Goal: Task Accomplishment & Management: Complete application form

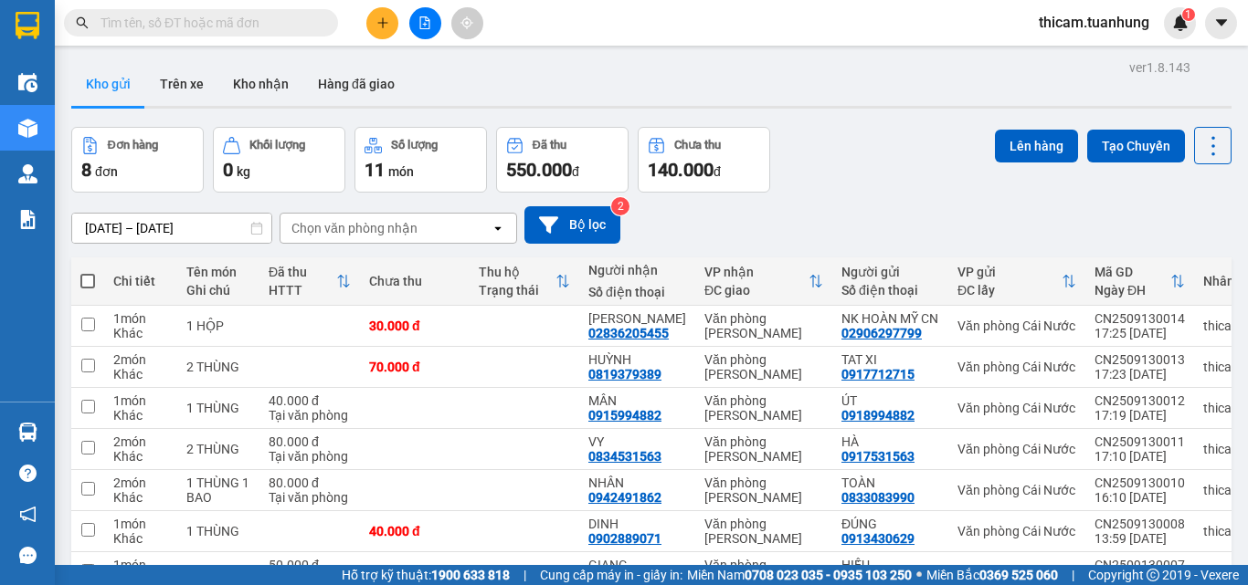
click at [302, 27] on input "text" at bounding box center [208, 23] width 216 height 20
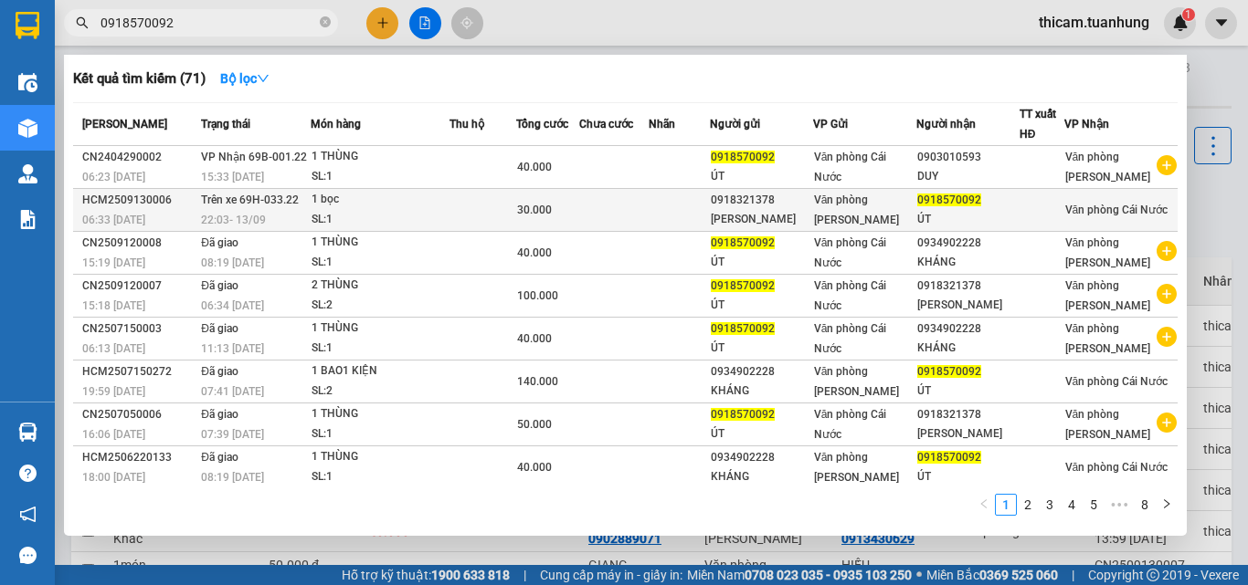
type input "0918570092"
click at [757, 209] on div "0918321378" at bounding box center [761, 200] width 101 height 19
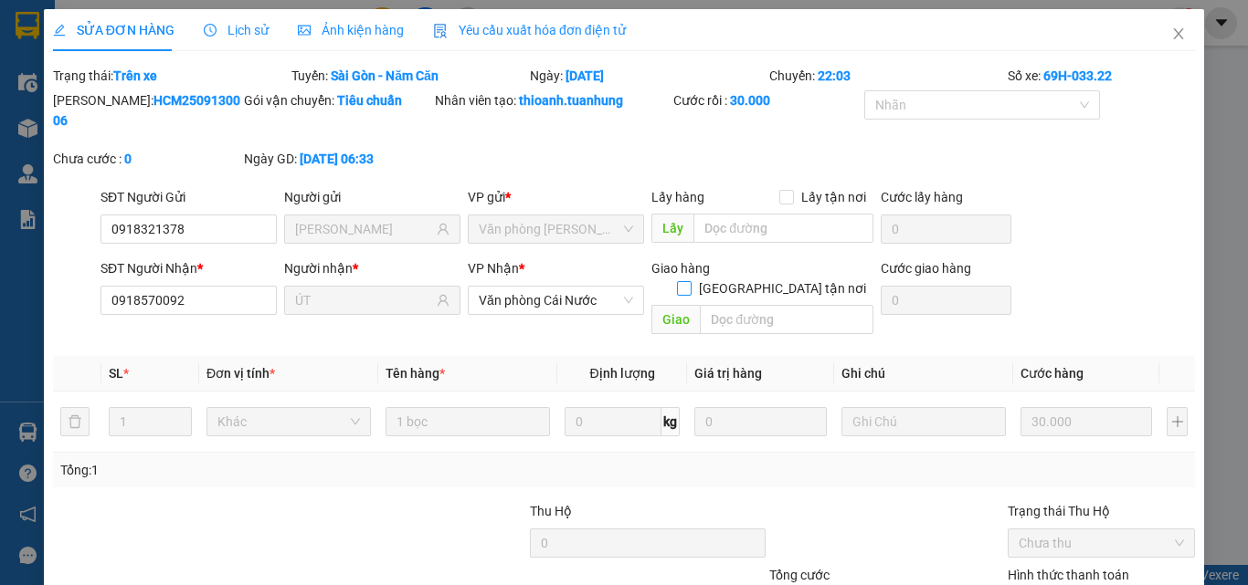
type input "0918321378"
type input "MINH HUỆ"
type input "0918570092"
type input "ÚT"
type input "30.000"
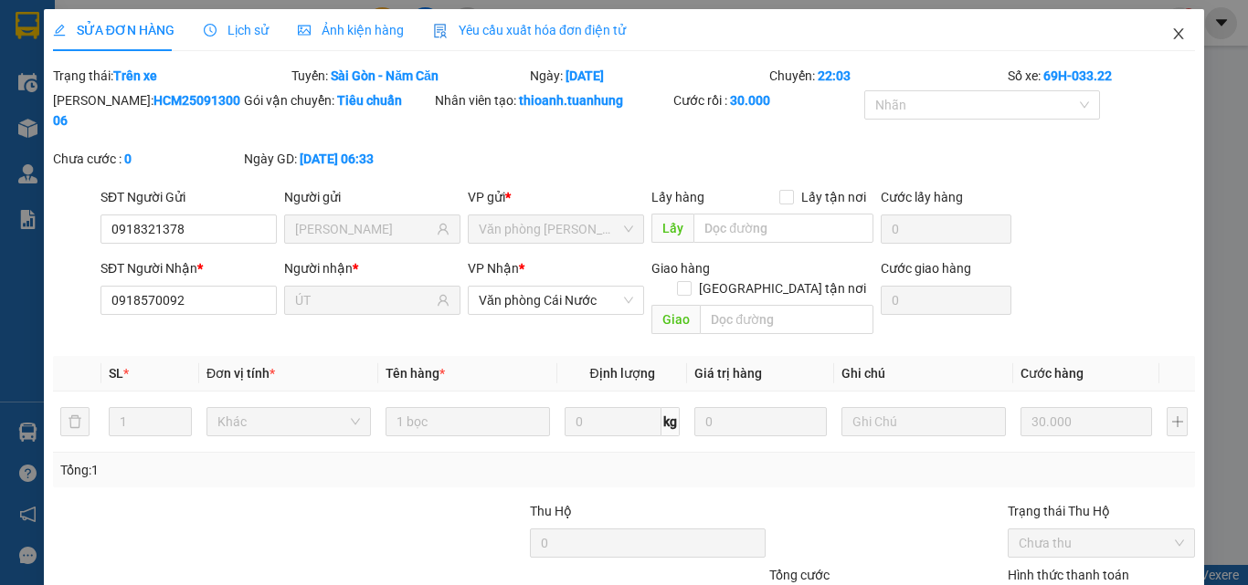
click at [1171, 39] on icon "close" at bounding box center [1178, 33] width 15 height 15
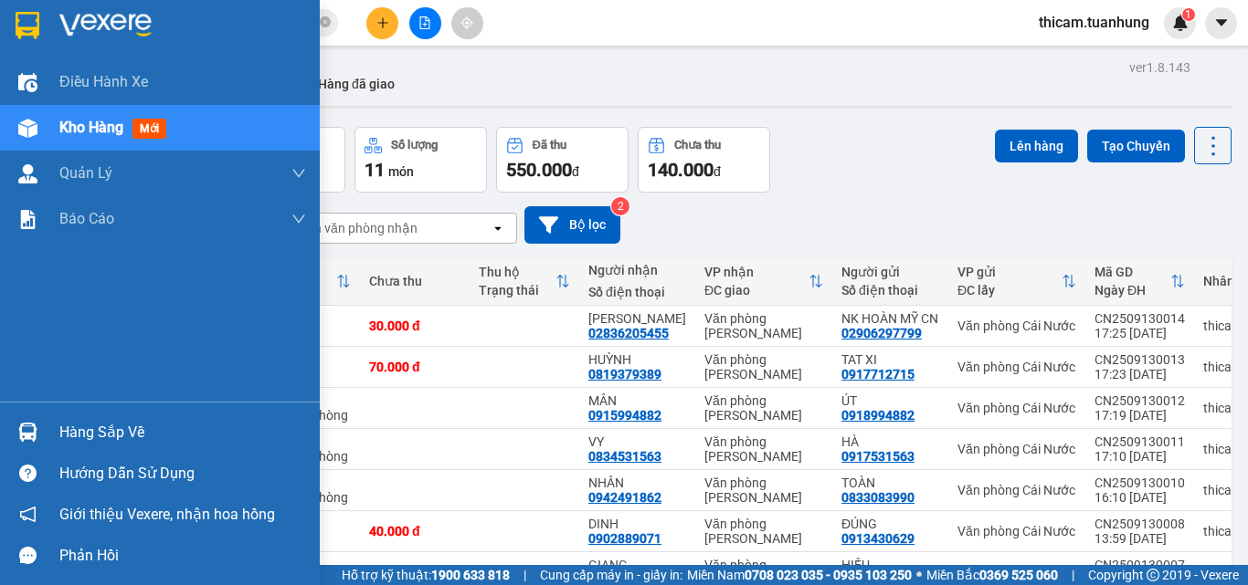
click at [87, 436] on div "Hàng sắp về" at bounding box center [182, 432] width 247 height 27
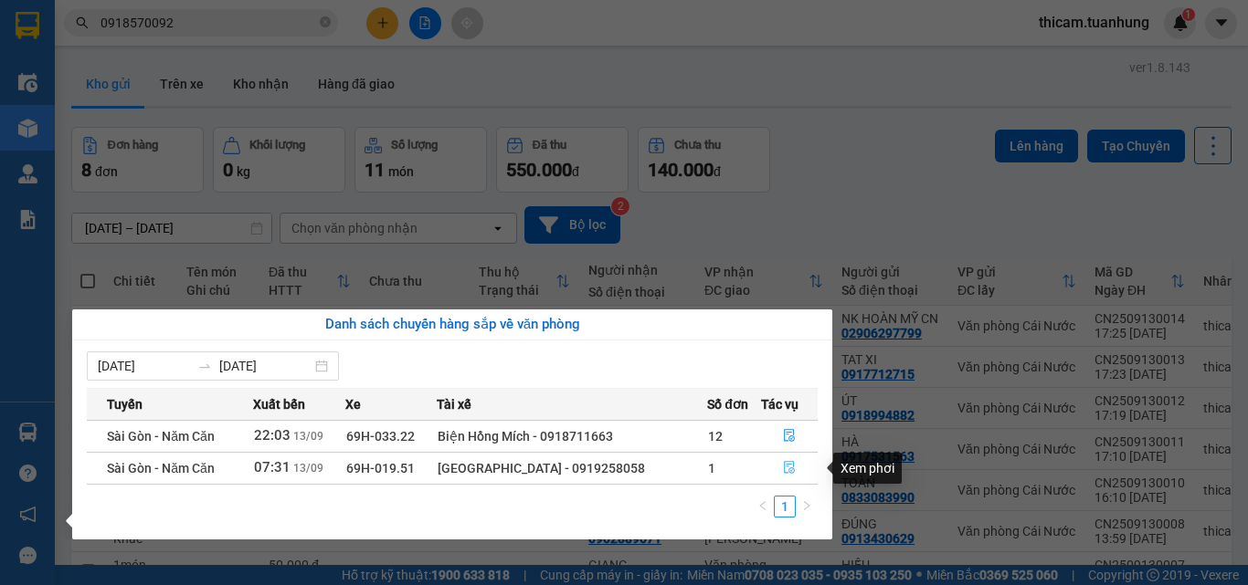
click at [786, 463] on icon "file-done" at bounding box center [789, 467] width 13 height 13
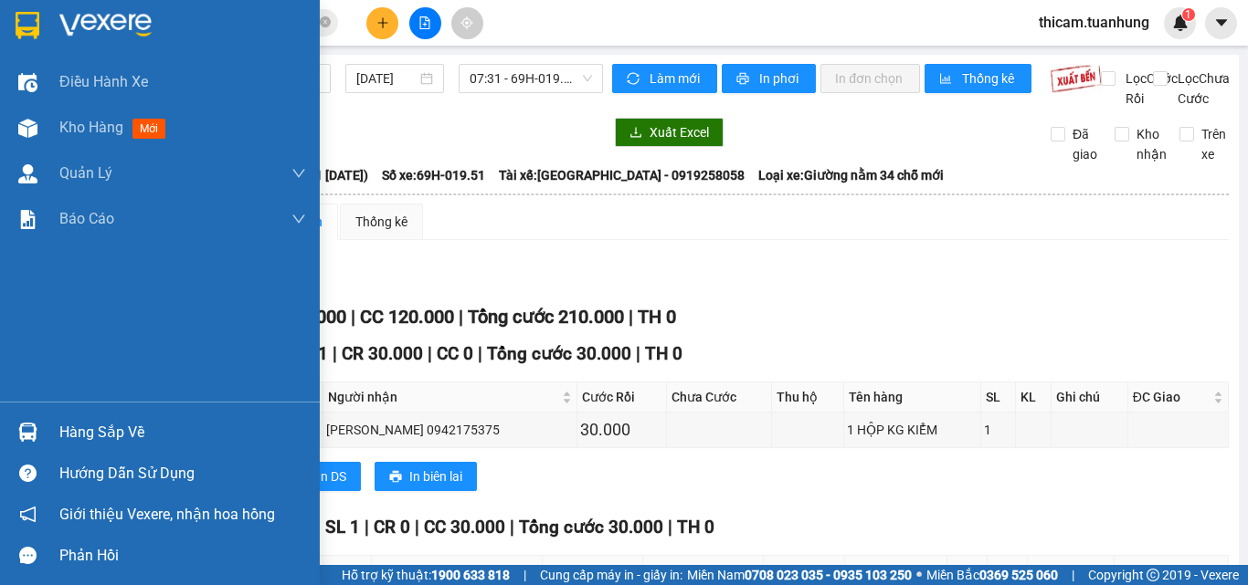
click at [113, 429] on div "Hàng sắp về" at bounding box center [182, 432] width 247 height 27
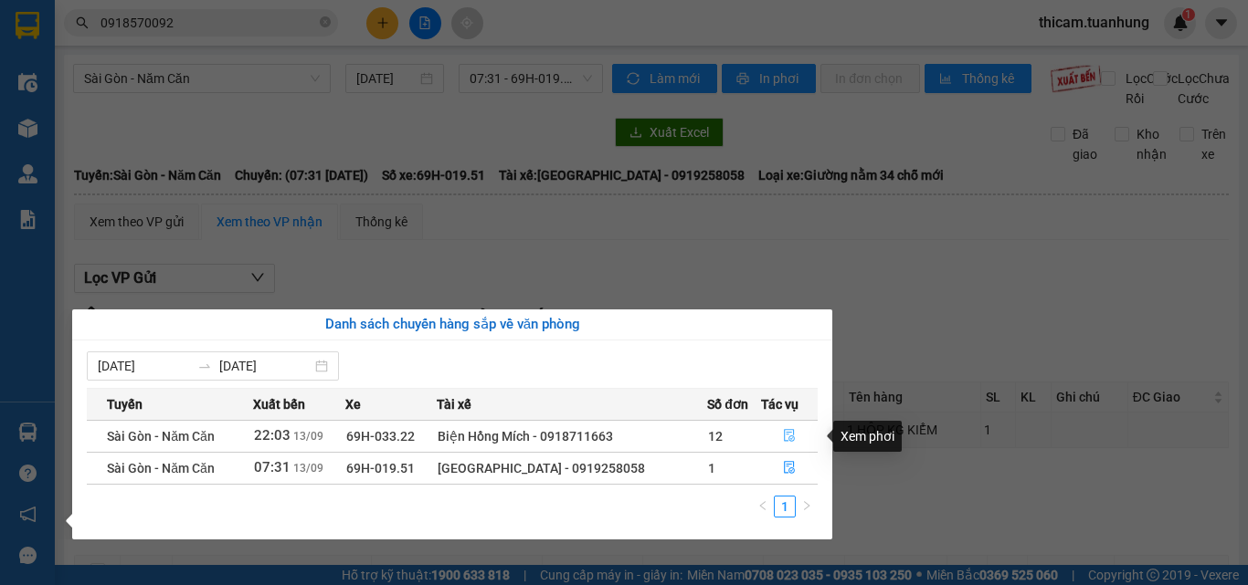
click at [778, 434] on button "button" at bounding box center [789, 436] width 55 height 29
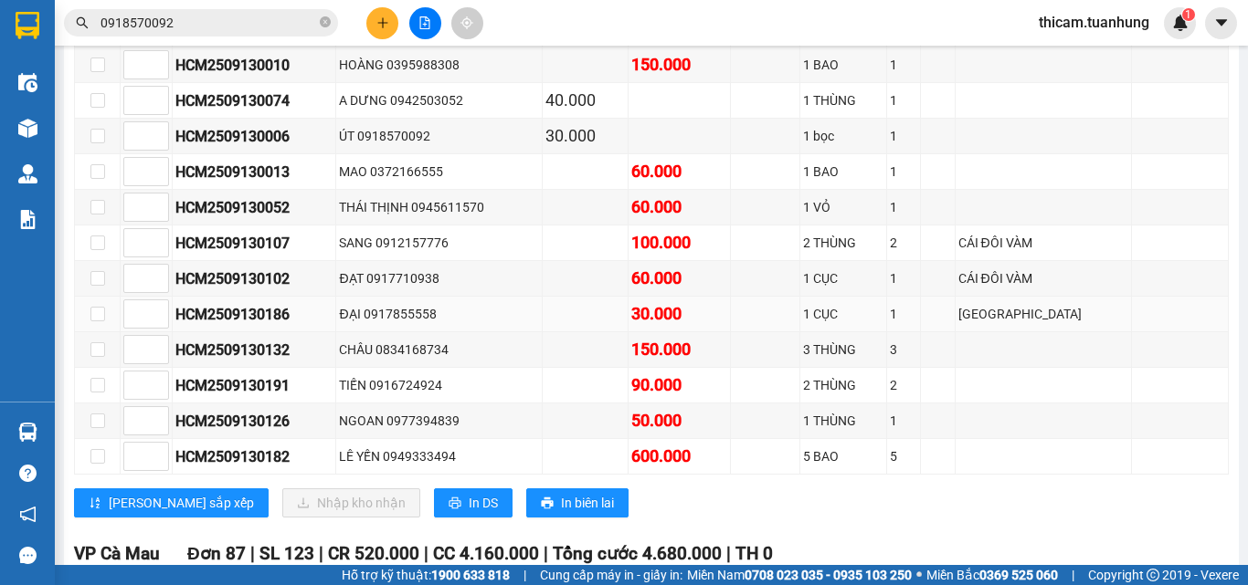
scroll to position [183, 0]
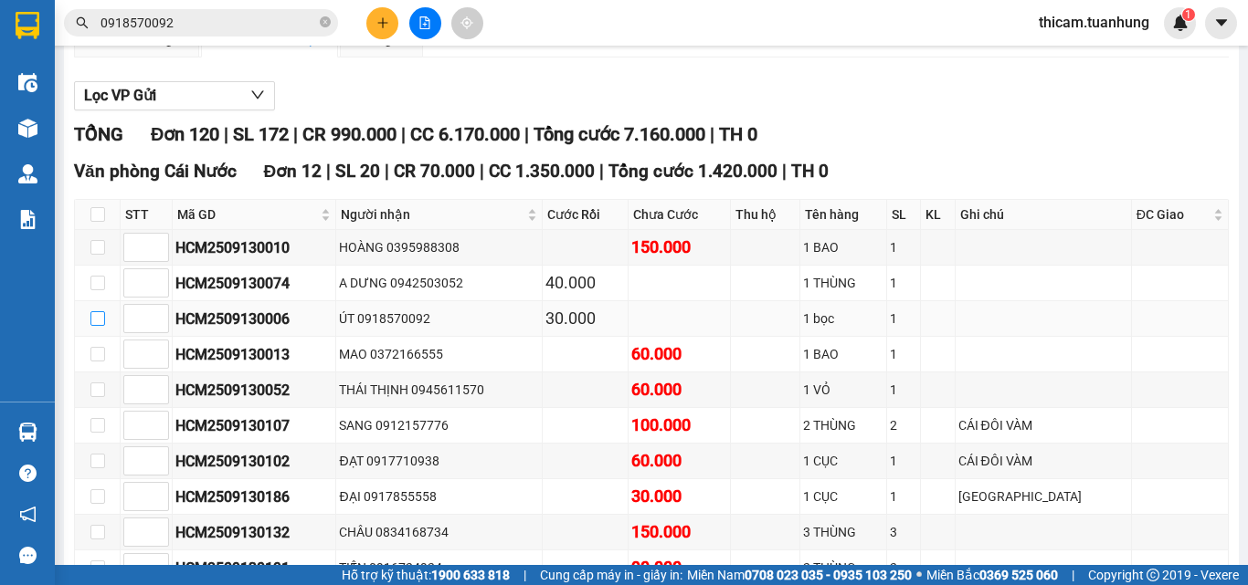
click at [95, 326] on input "checkbox" at bounding box center [97, 318] width 15 height 15
checkbox input "true"
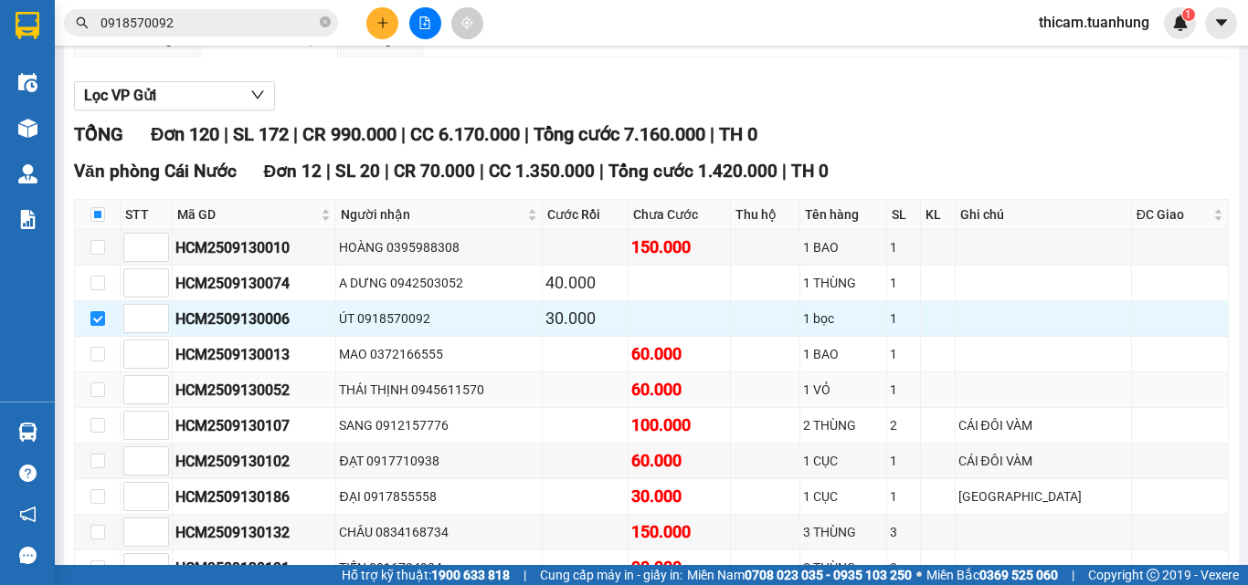
scroll to position [639, 0]
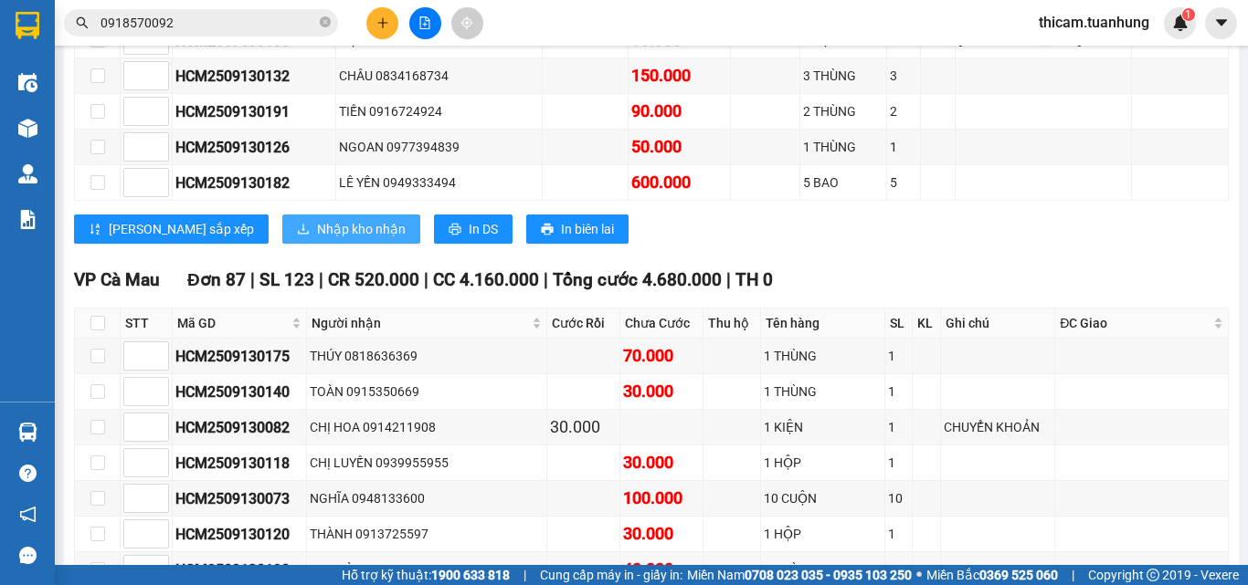
click at [317, 239] on span "Nhập kho nhận" at bounding box center [361, 229] width 89 height 20
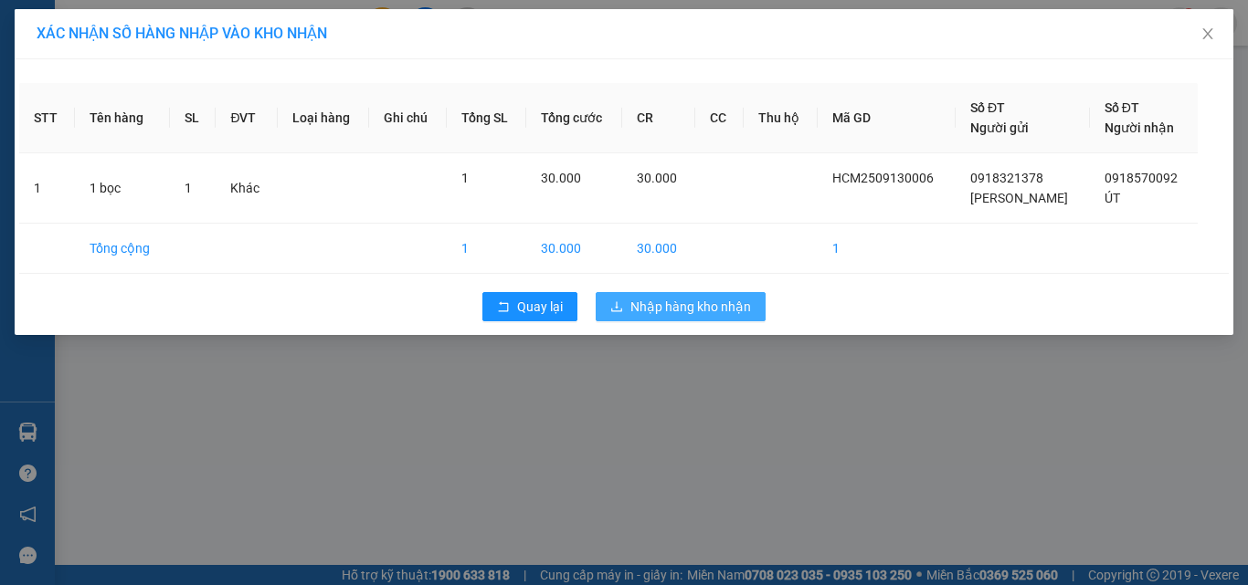
click at [669, 316] on span "Nhập hàng kho nhận" at bounding box center [690, 307] width 121 height 20
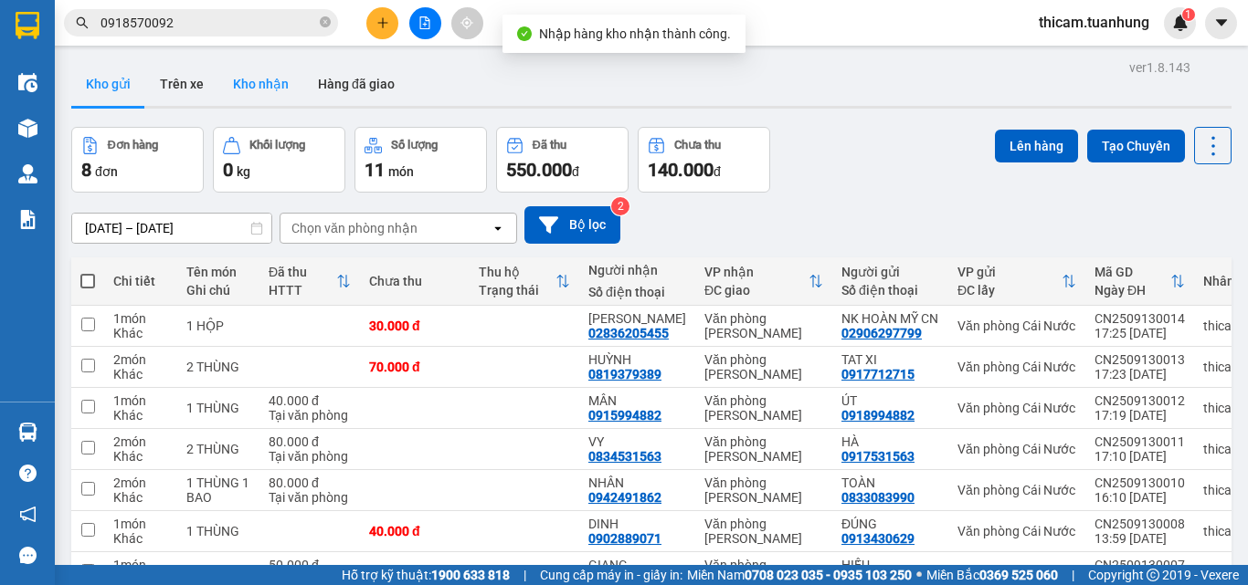
click at [286, 83] on button "Kho nhận" at bounding box center [260, 84] width 85 height 44
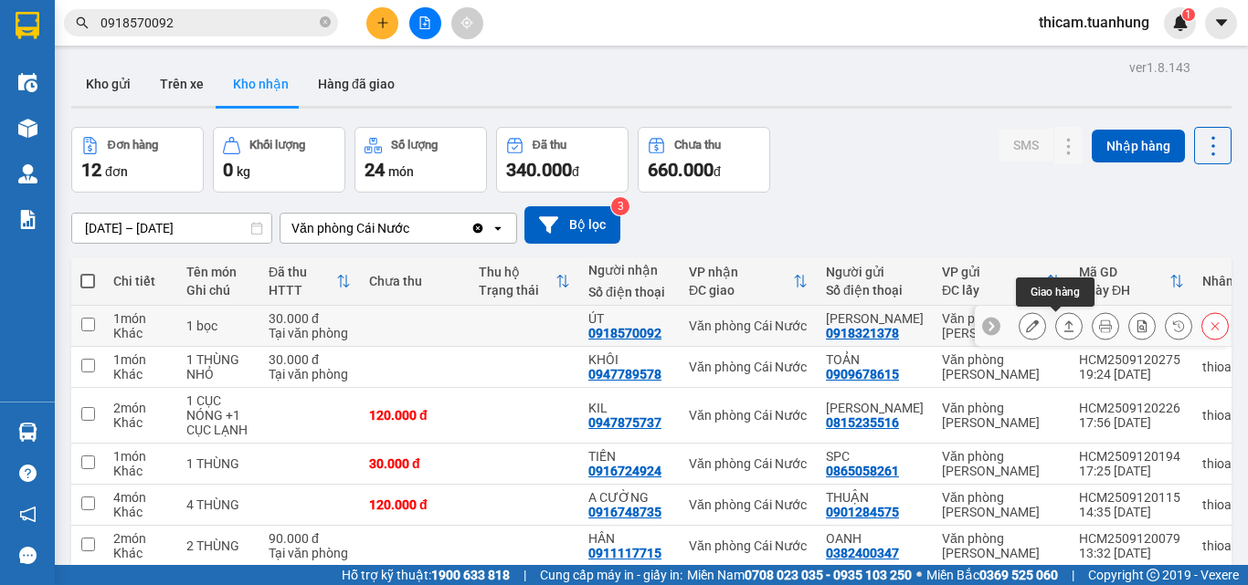
click at [1056, 322] on button at bounding box center [1069, 327] width 26 height 32
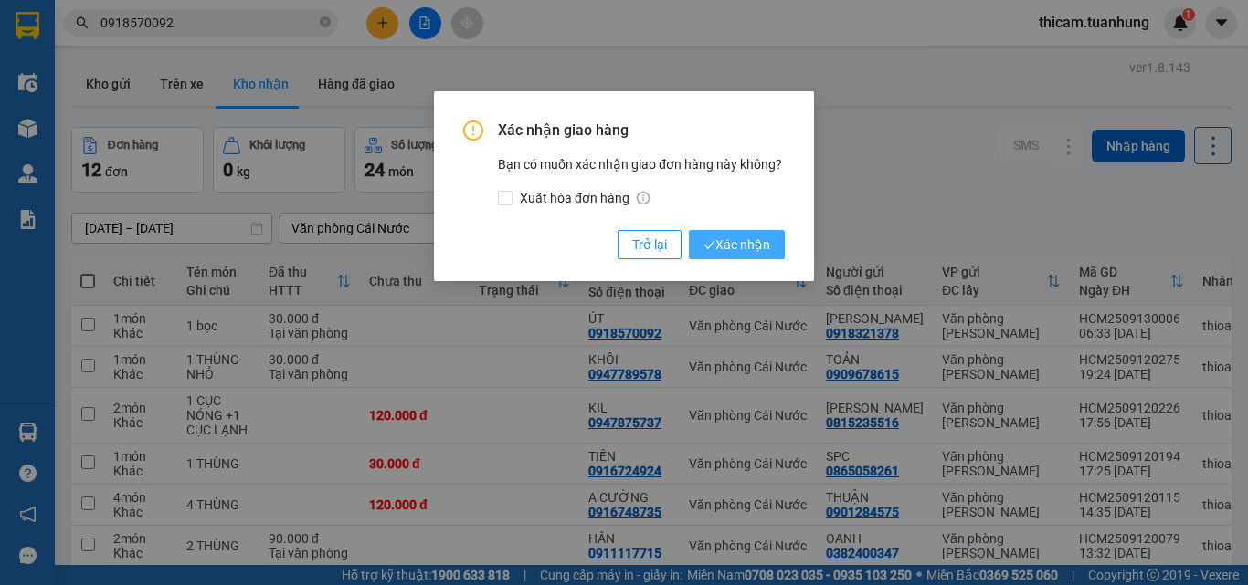
click at [731, 248] on span "Xác nhận" at bounding box center [736, 245] width 67 height 20
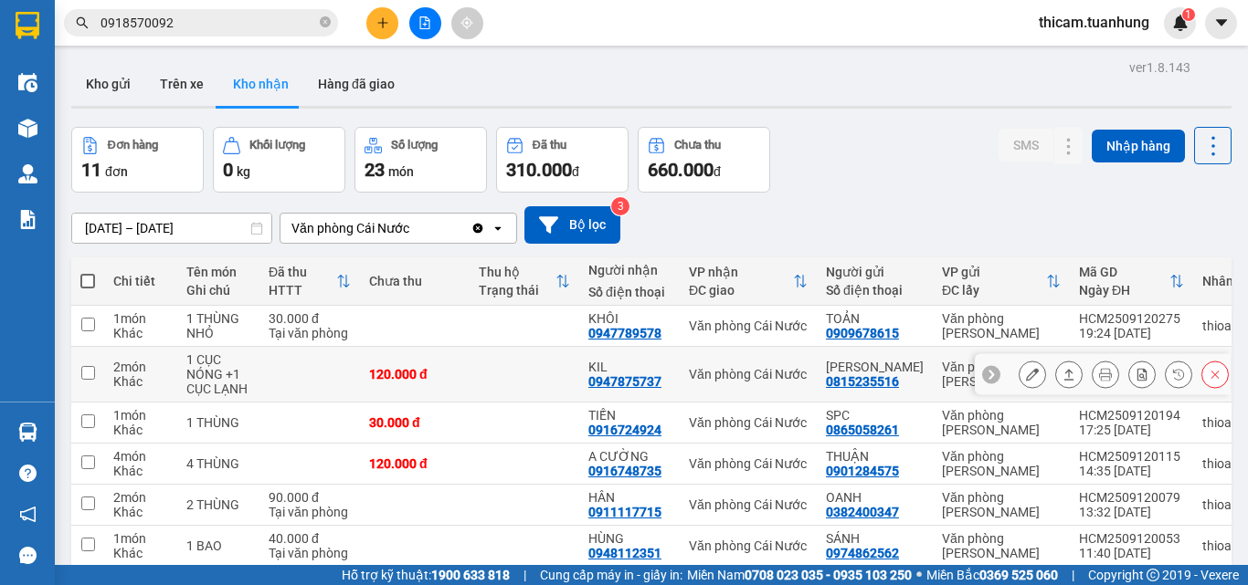
scroll to position [91, 0]
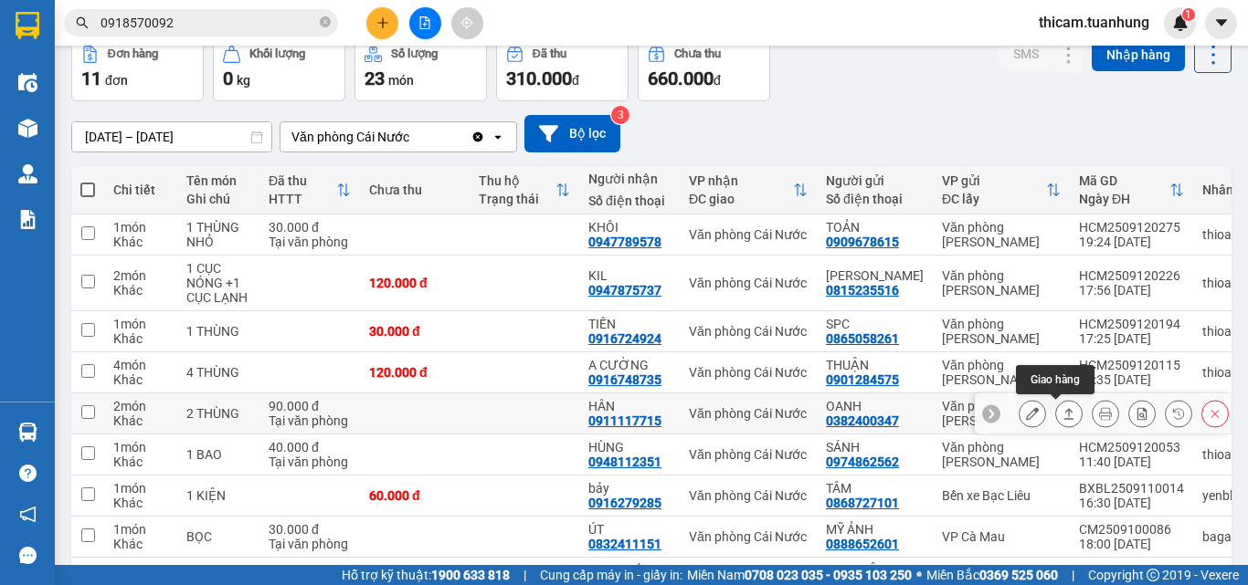
click at [1062, 418] on icon at bounding box center [1068, 413] width 13 height 13
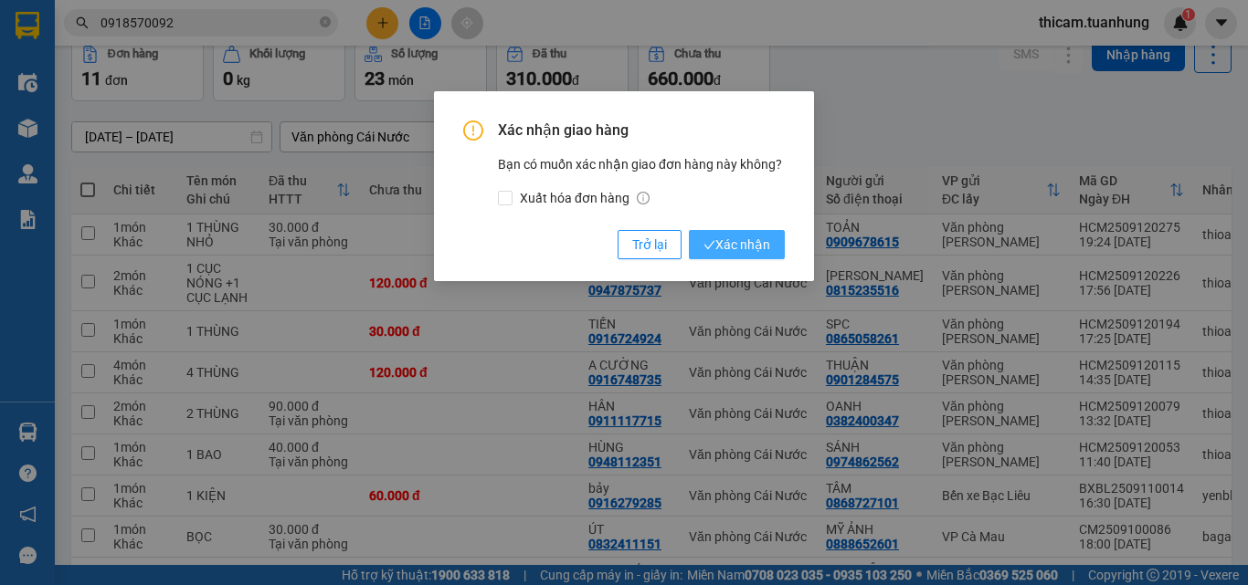
click at [742, 235] on span "Xác nhận" at bounding box center [736, 245] width 67 height 20
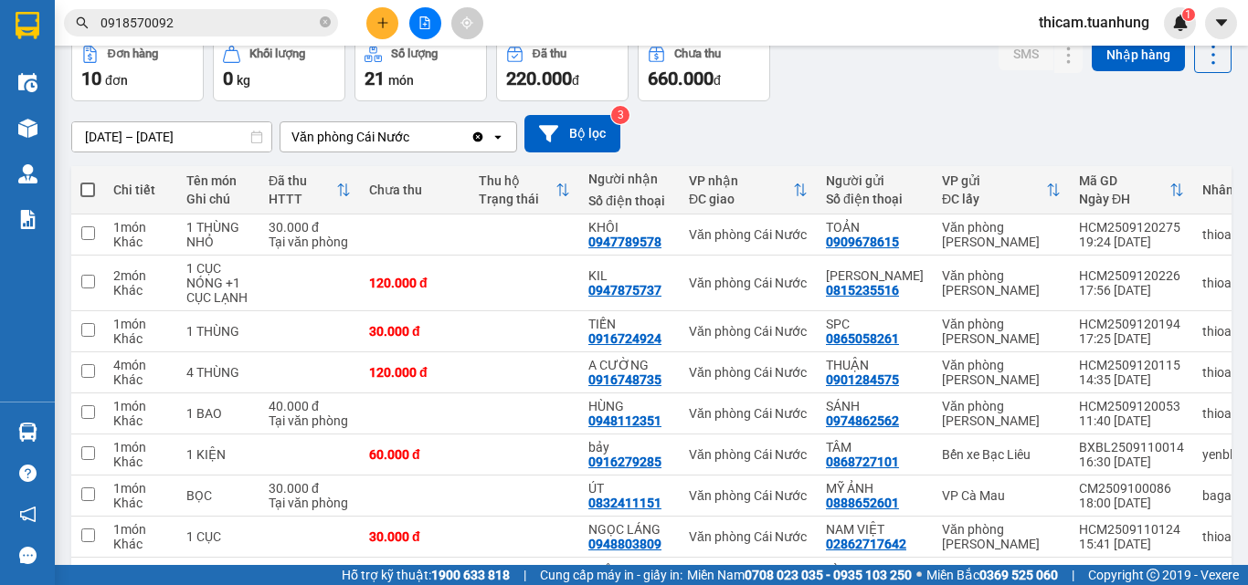
click at [388, 22] on icon "plus" at bounding box center [382, 22] width 13 height 13
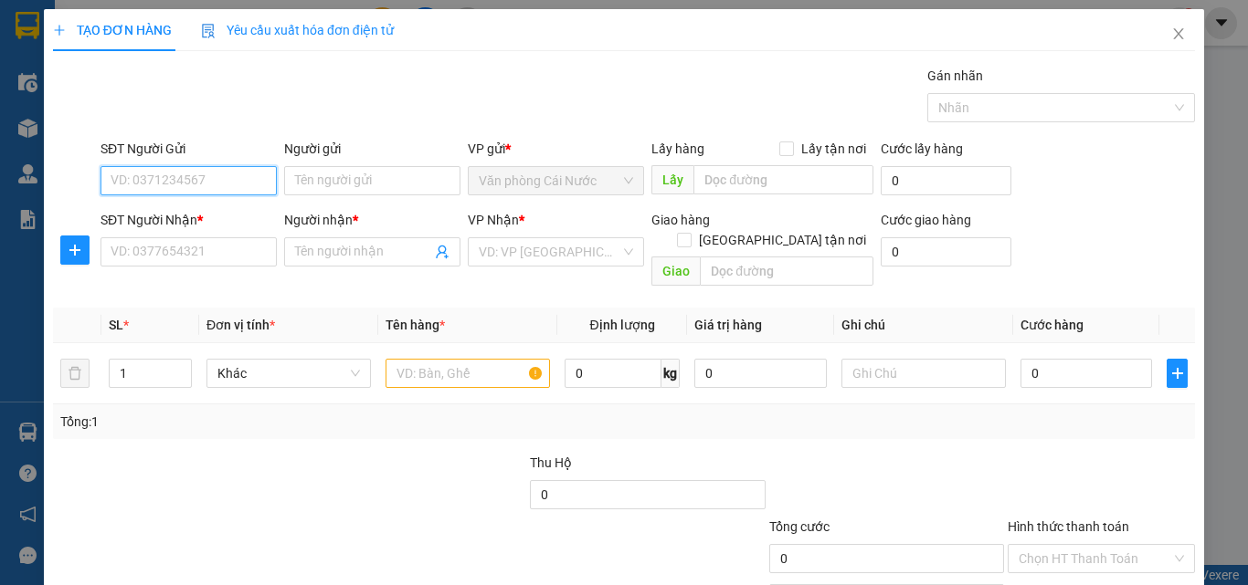
click at [138, 184] on input "SĐT Người Gửi" at bounding box center [188, 180] width 176 height 29
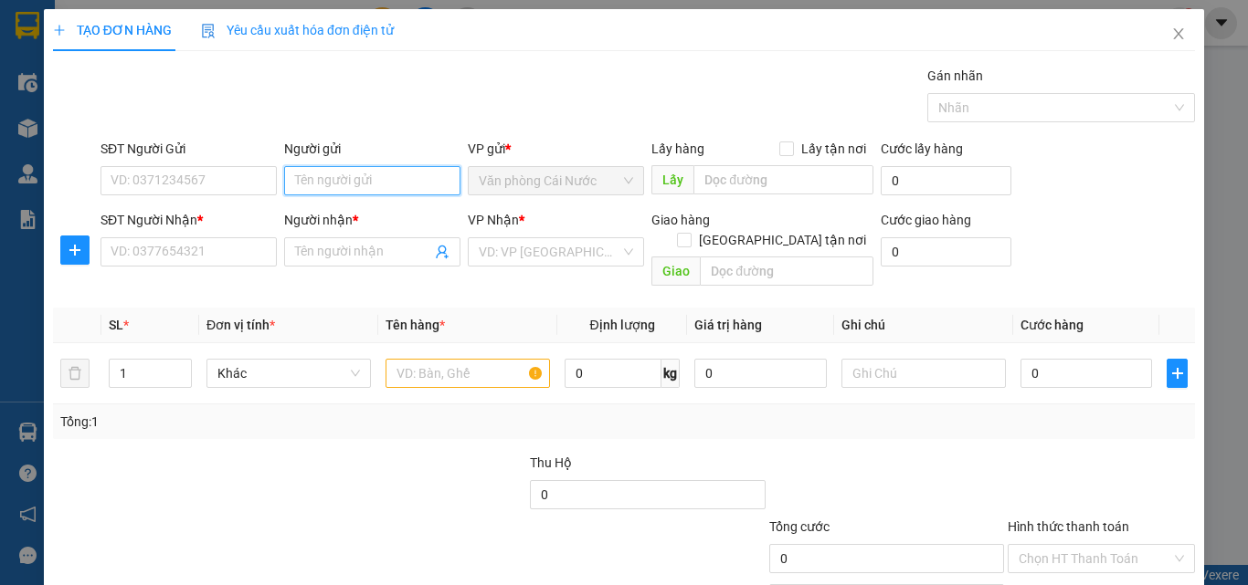
click at [360, 174] on input "Người gửi" at bounding box center [372, 180] width 176 height 29
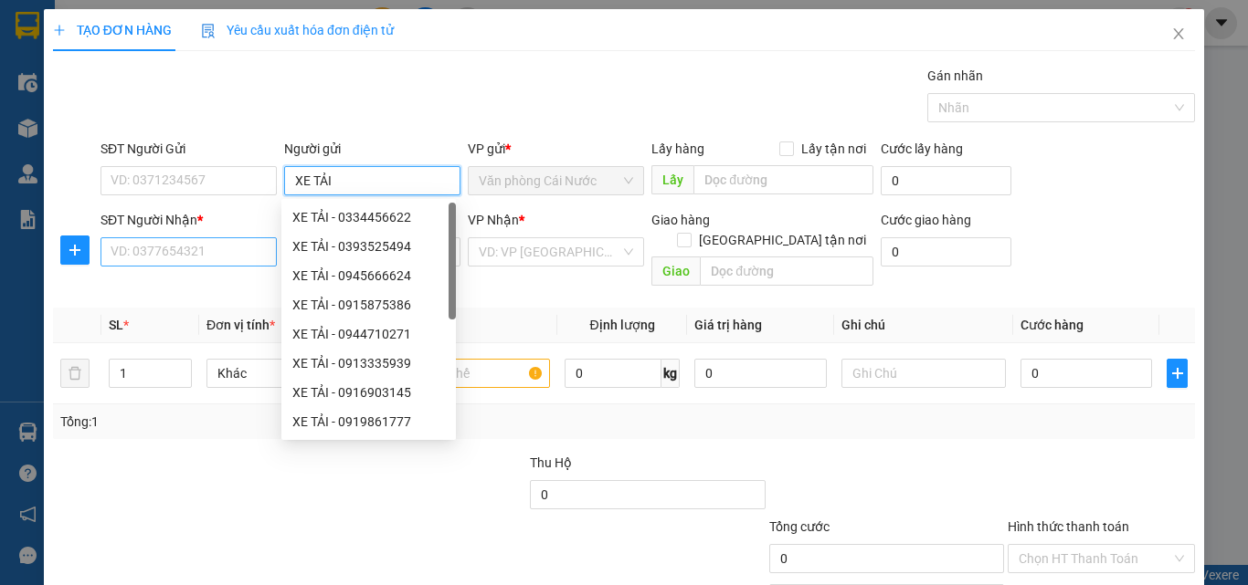
type input "XE TẢI"
click at [188, 253] on input "SĐT Người Nhận *" at bounding box center [188, 251] width 176 height 29
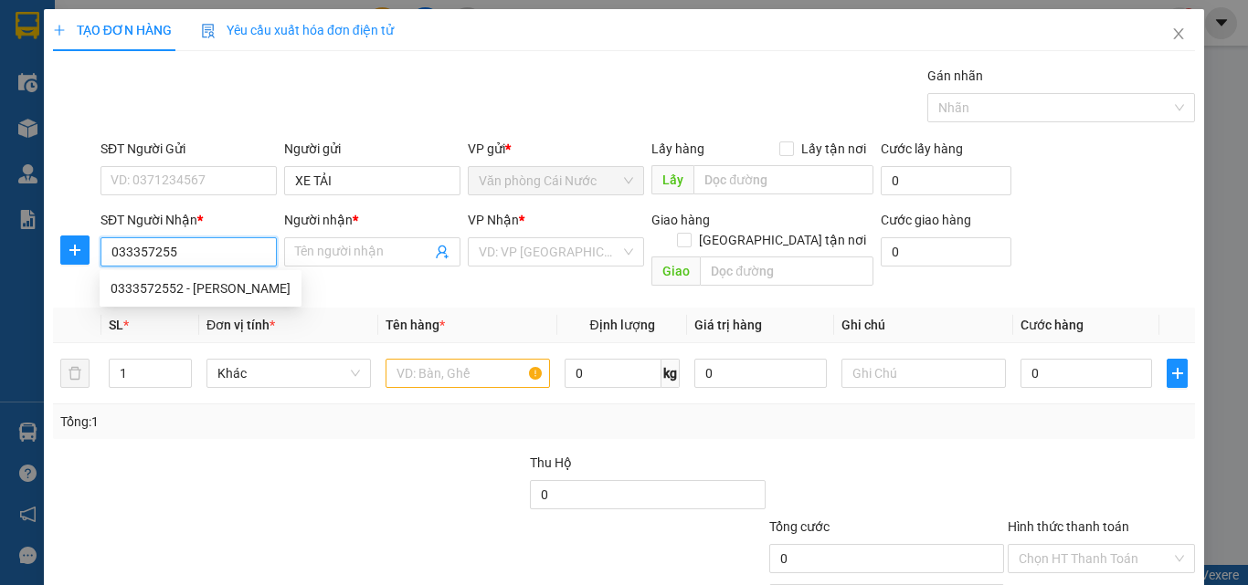
type input "0333572552"
click at [217, 291] on div "0333572552 - THIA LÊ" at bounding box center [201, 289] width 180 height 20
type input "[PERSON_NAME]"
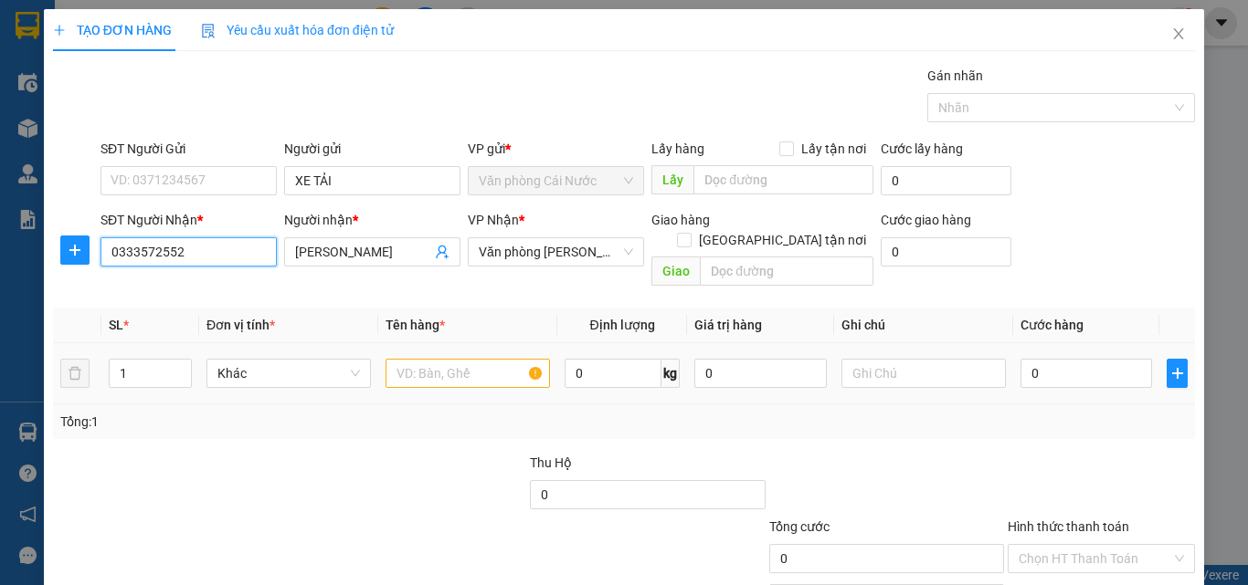
type input "0333572552"
drag, startPoint x: 426, startPoint y: 358, endPoint x: 410, endPoint y: 334, distance: 28.4
click at [416, 359] on input "text" at bounding box center [467, 373] width 164 height 29
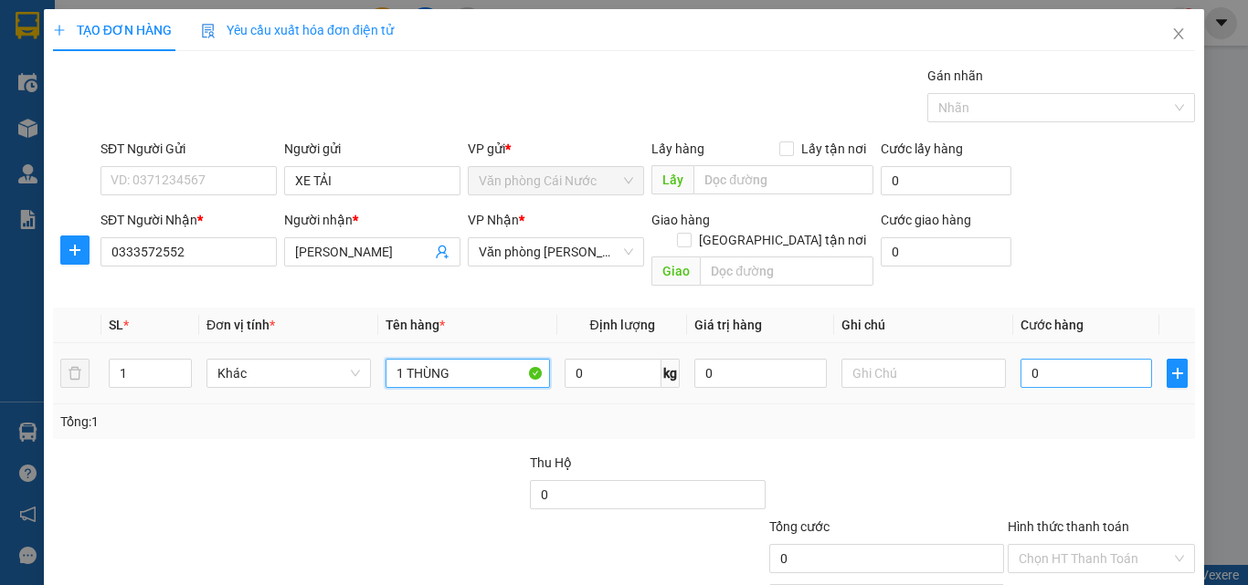
type input "1 THÙNG"
click at [1072, 359] on input "0" at bounding box center [1086, 373] width 132 height 29
type input "9"
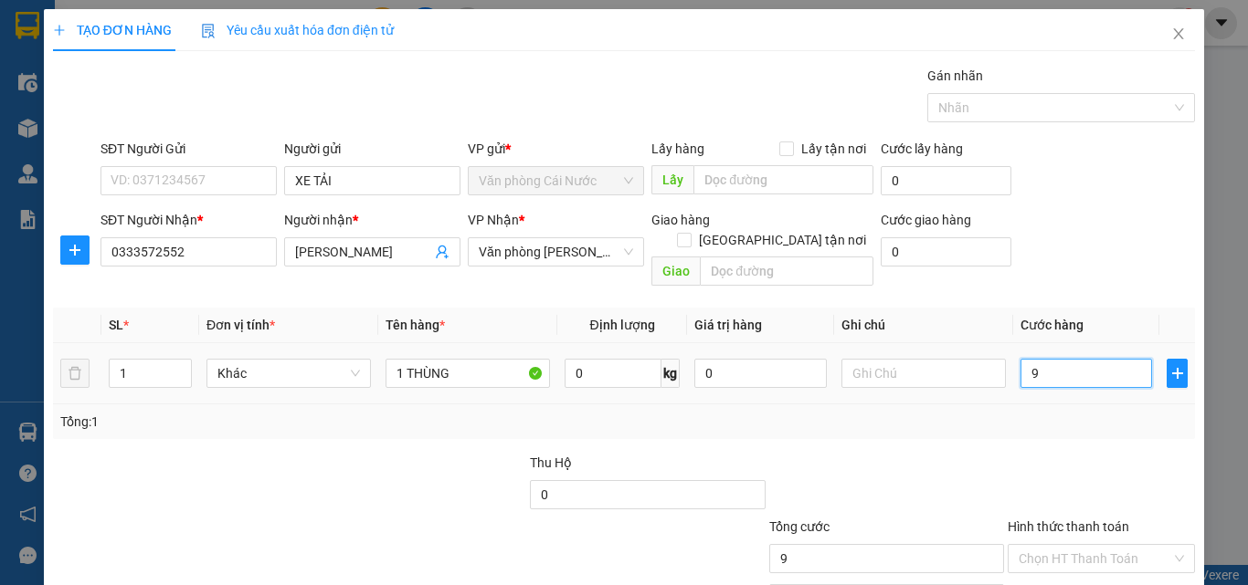
type input "90"
type input "90.000"
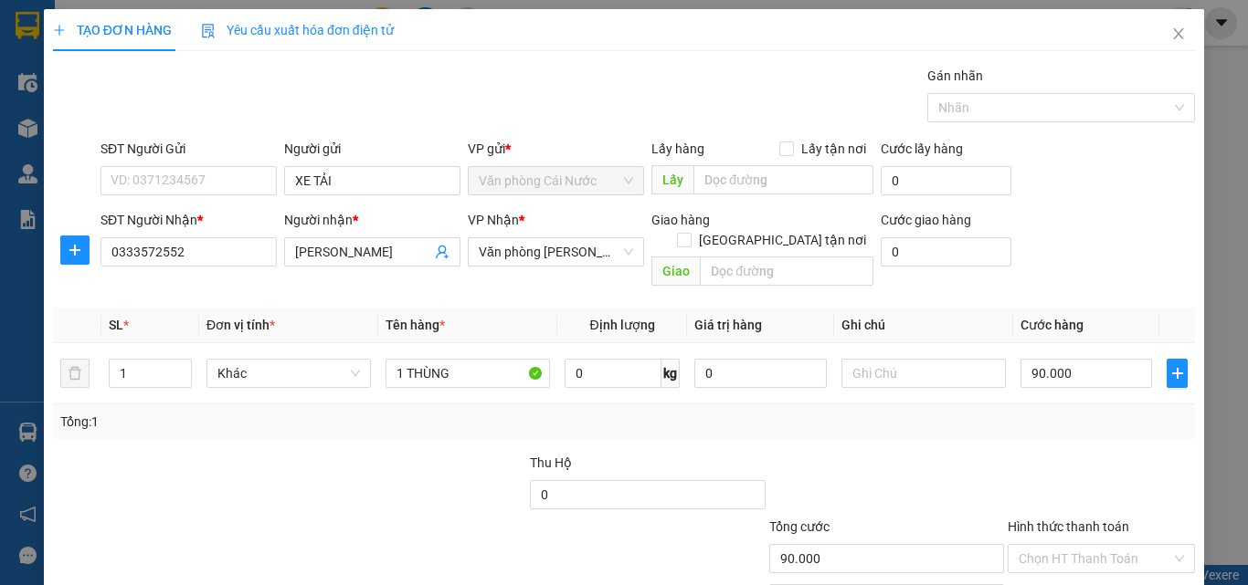
click at [1069, 417] on div "Tổng: 1" at bounding box center [624, 422] width 1142 height 35
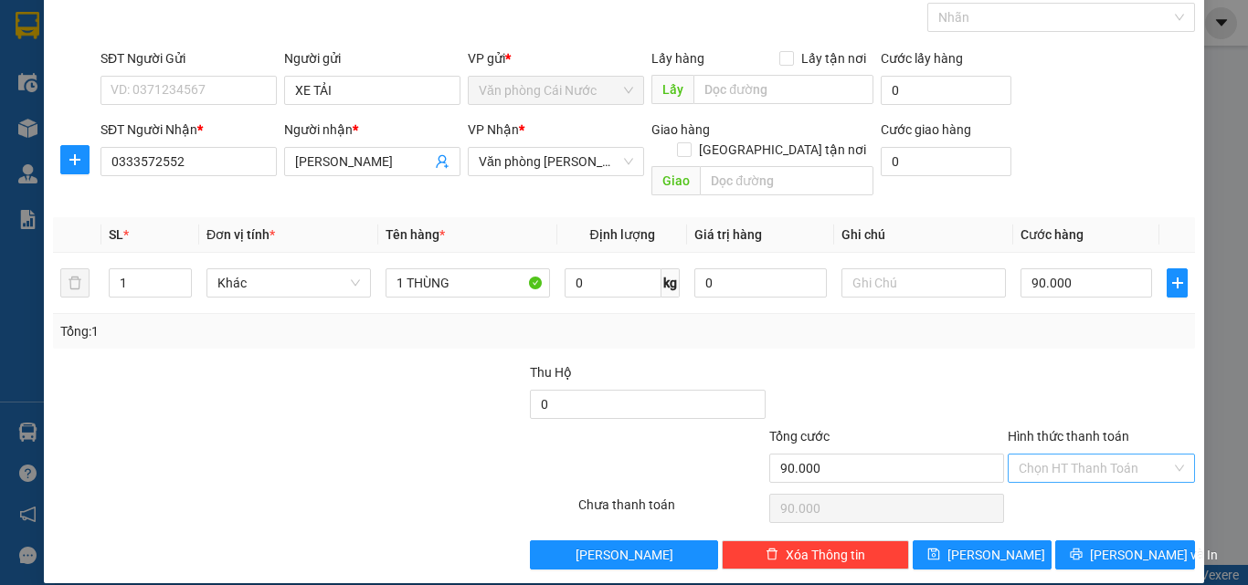
click at [1082, 455] on input "Hình thức thanh toán" at bounding box center [1094, 468] width 153 height 27
click at [1067, 480] on div "Tại văn phòng" at bounding box center [1090, 485] width 164 height 20
type input "0"
click at [1103, 545] on span "[PERSON_NAME] và In" at bounding box center [1154, 555] width 128 height 20
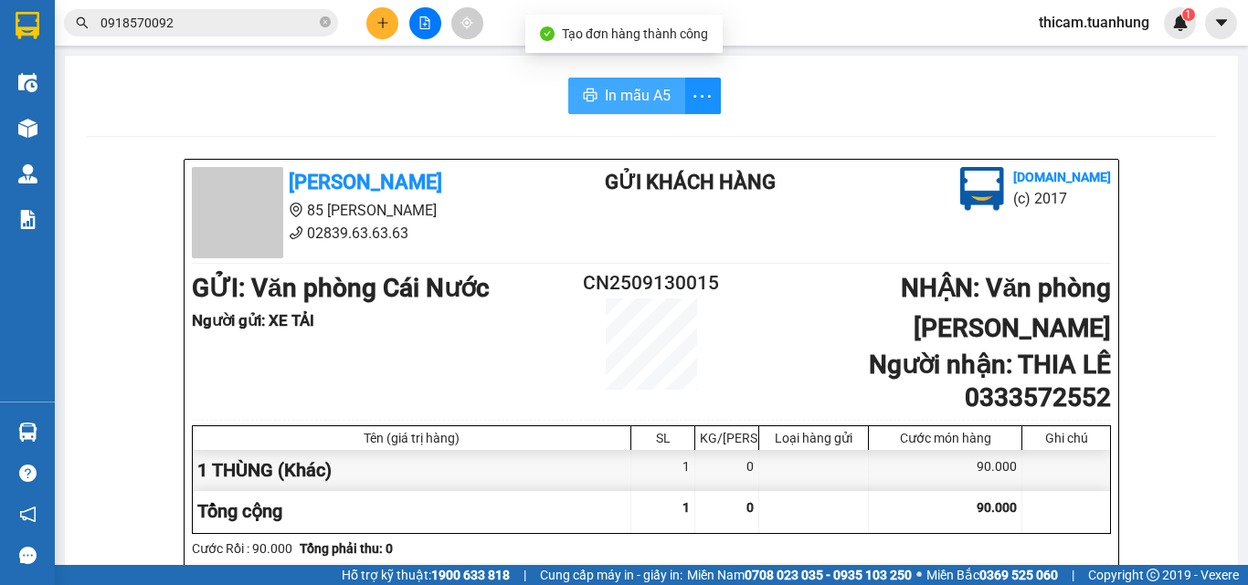
click at [644, 96] on span "In mẫu A5" at bounding box center [638, 95] width 66 height 23
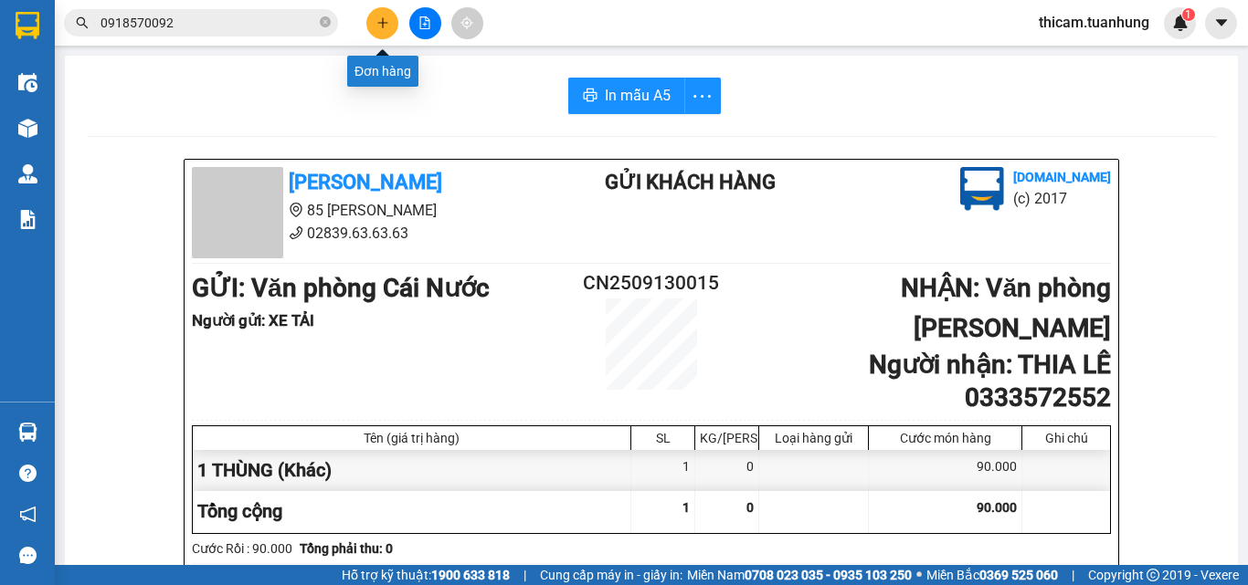
click at [382, 23] on icon "plus" at bounding box center [382, 22] width 13 height 13
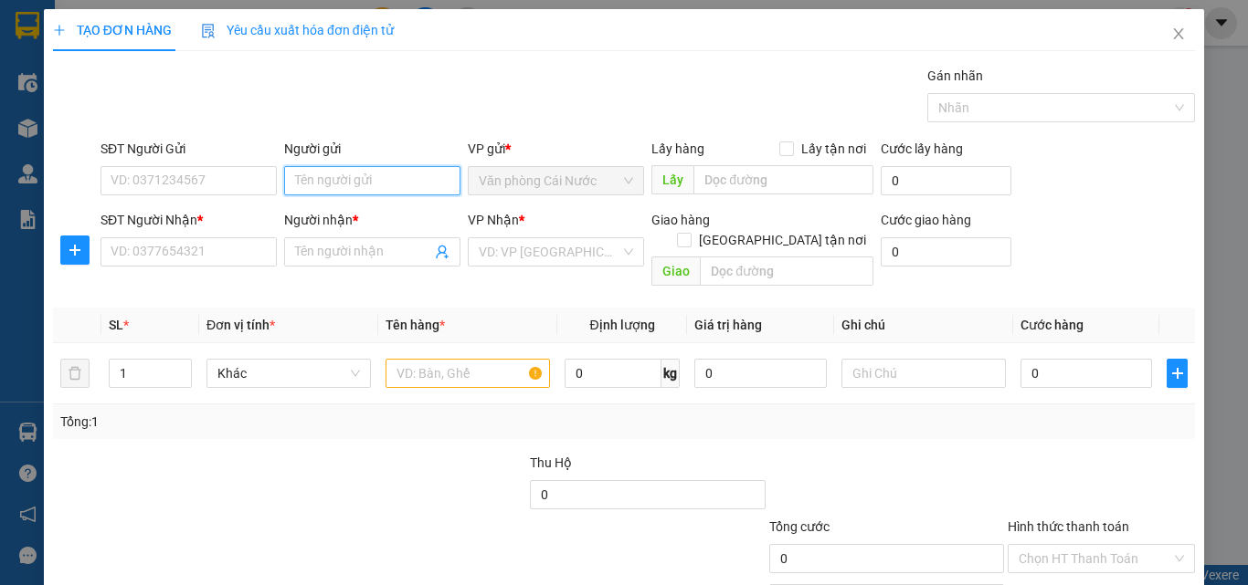
click at [337, 160] on div "Người gửi Tên người gửi" at bounding box center [372, 171] width 176 height 64
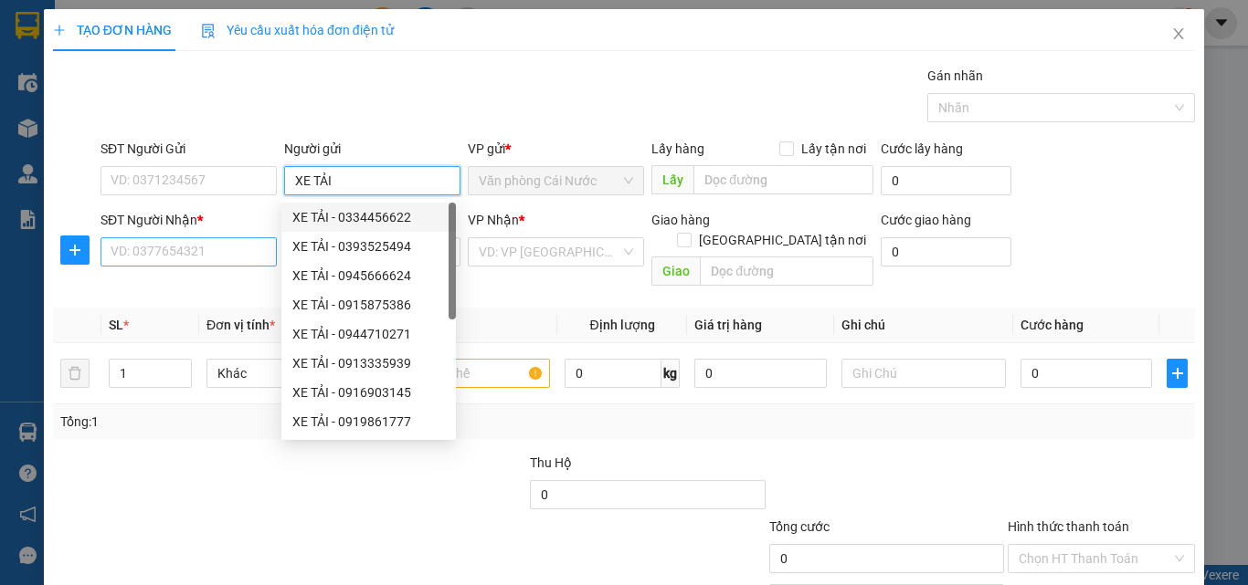
type input "XE TẢI"
click at [234, 248] on input "SĐT Người Nhận *" at bounding box center [188, 251] width 176 height 29
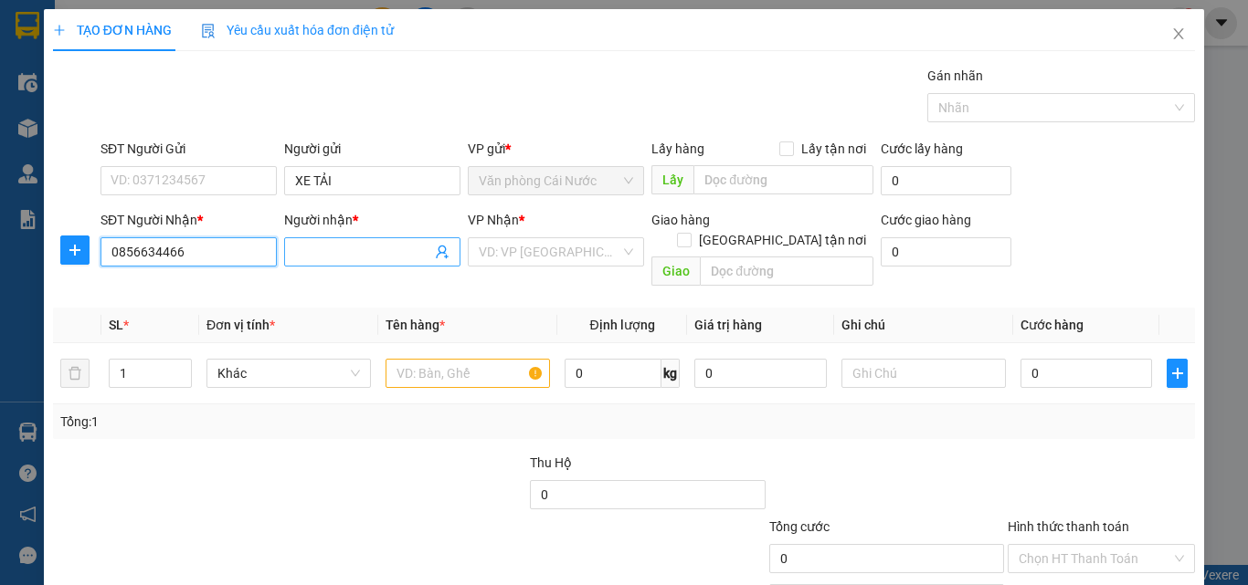
type input "0856634466"
click at [301, 247] on input "Người nhận *" at bounding box center [363, 252] width 136 height 20
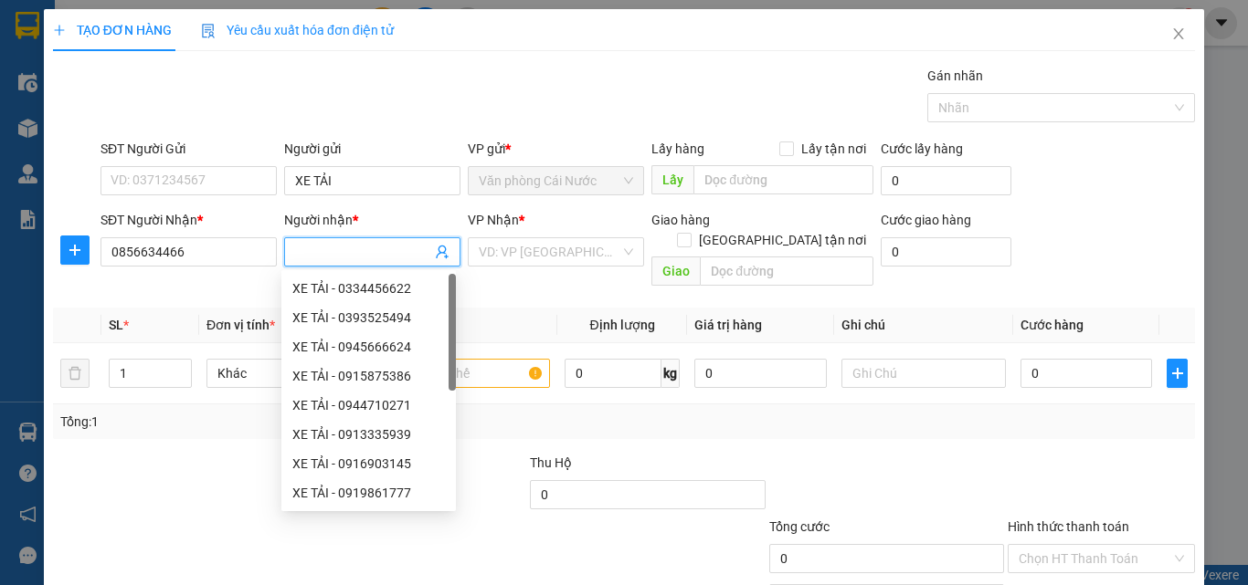
type input "N"
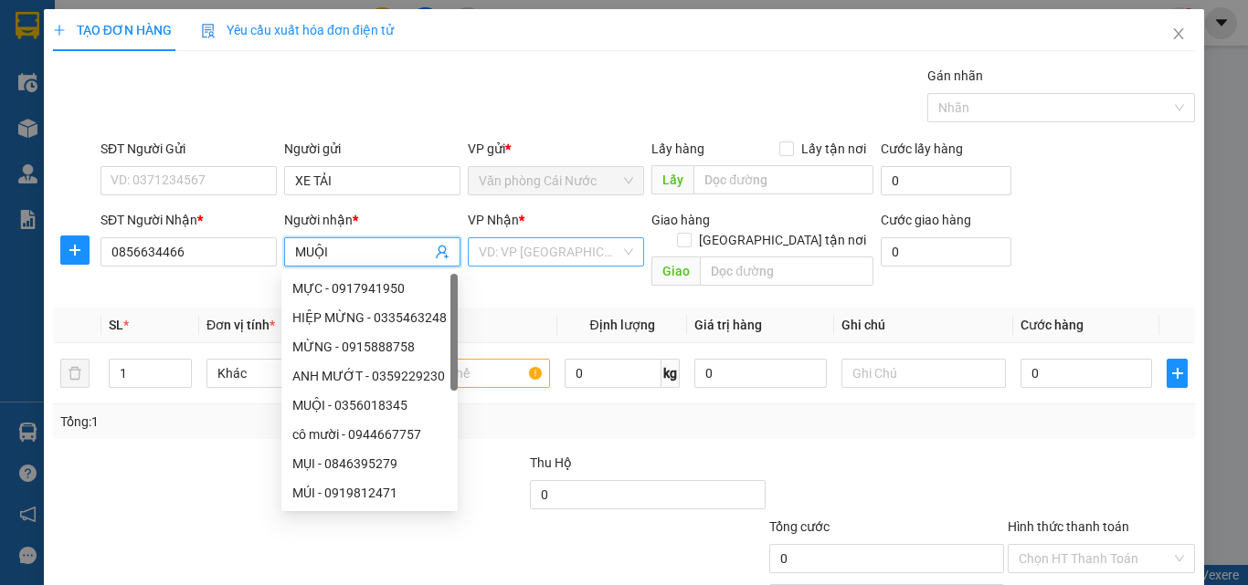
type input "MUỘI"
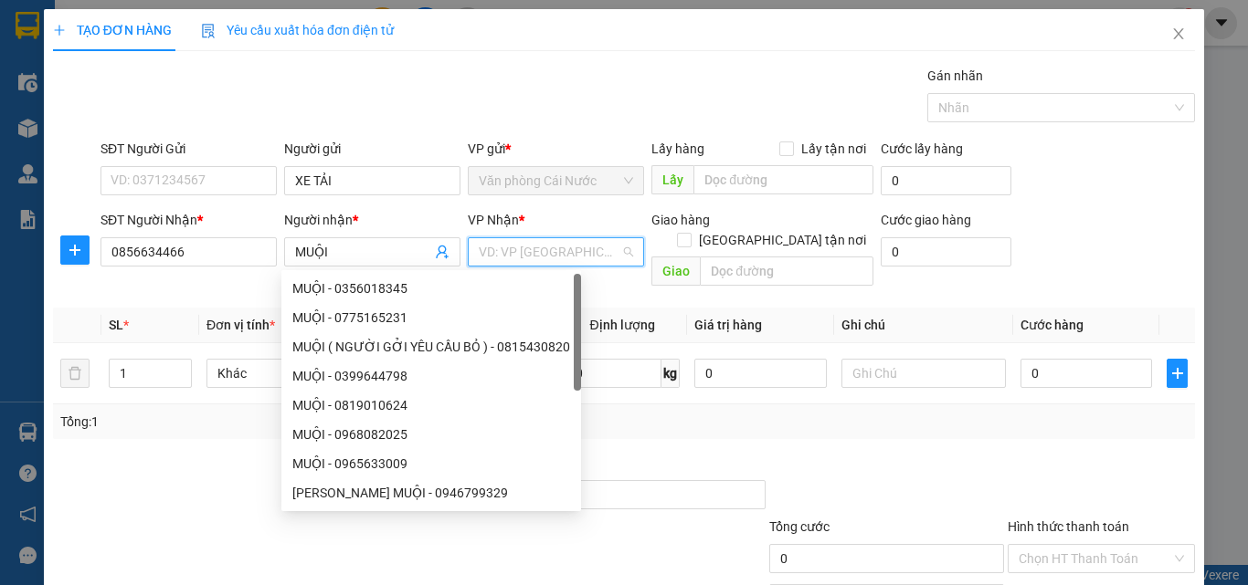
click at [582, 248] on input "search" at bounding box center [550, 251] width 142 height 27
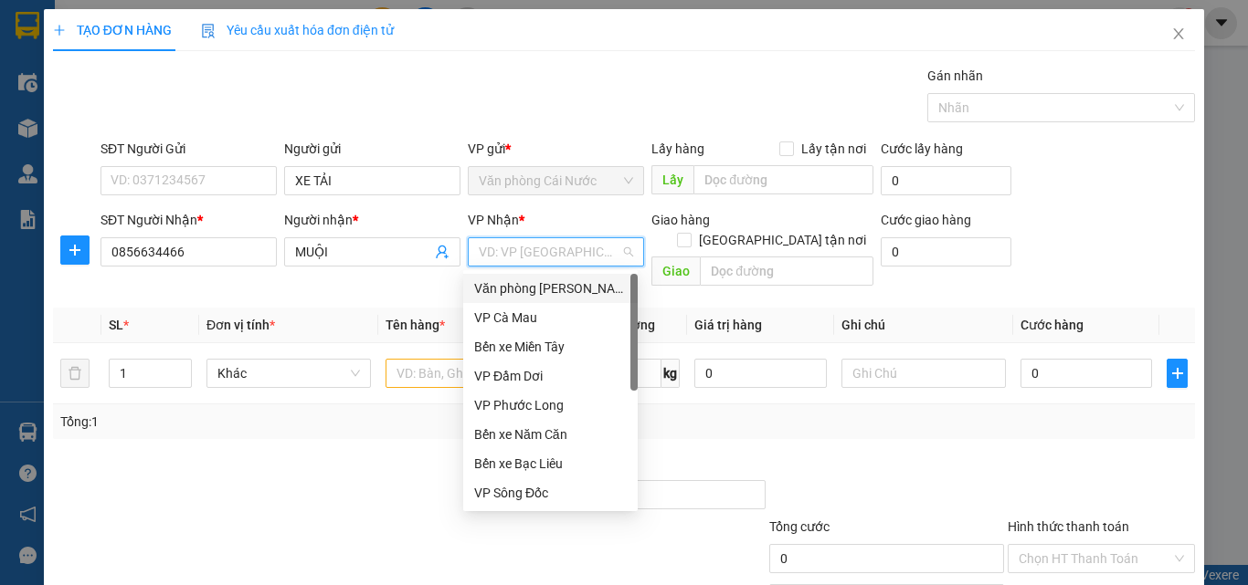
click at [555, 291] on div "Văn phòng [PERSON_NAME]" at bounding box center [550, 289] width 153 height 20
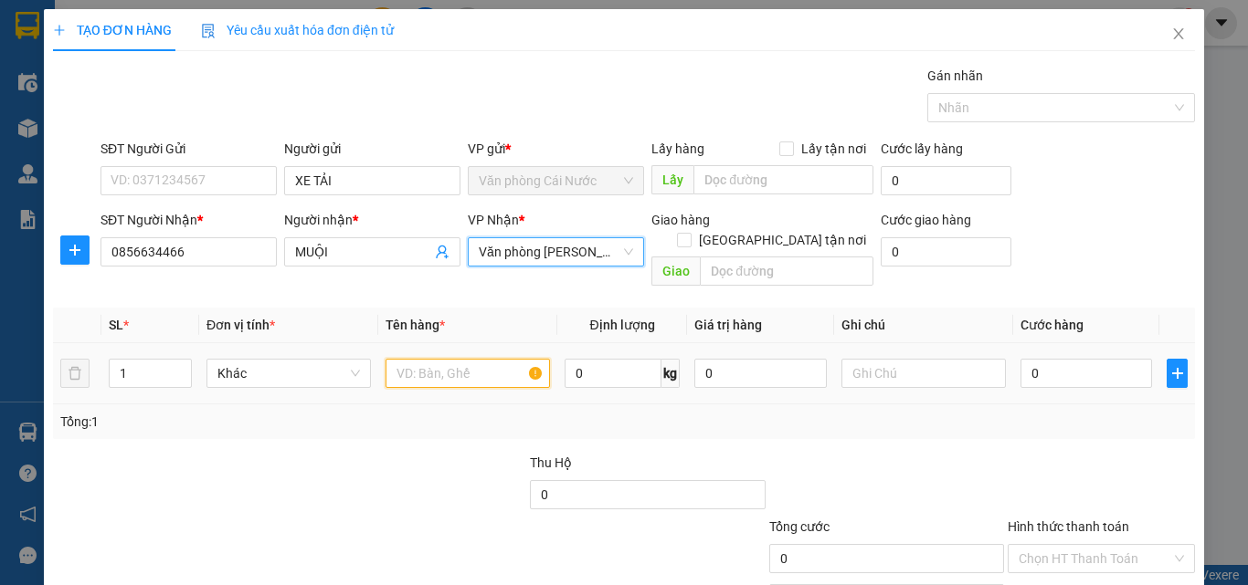
click at [424, 359] on input "text" at bounding box center [467, 373] width 164 height 29
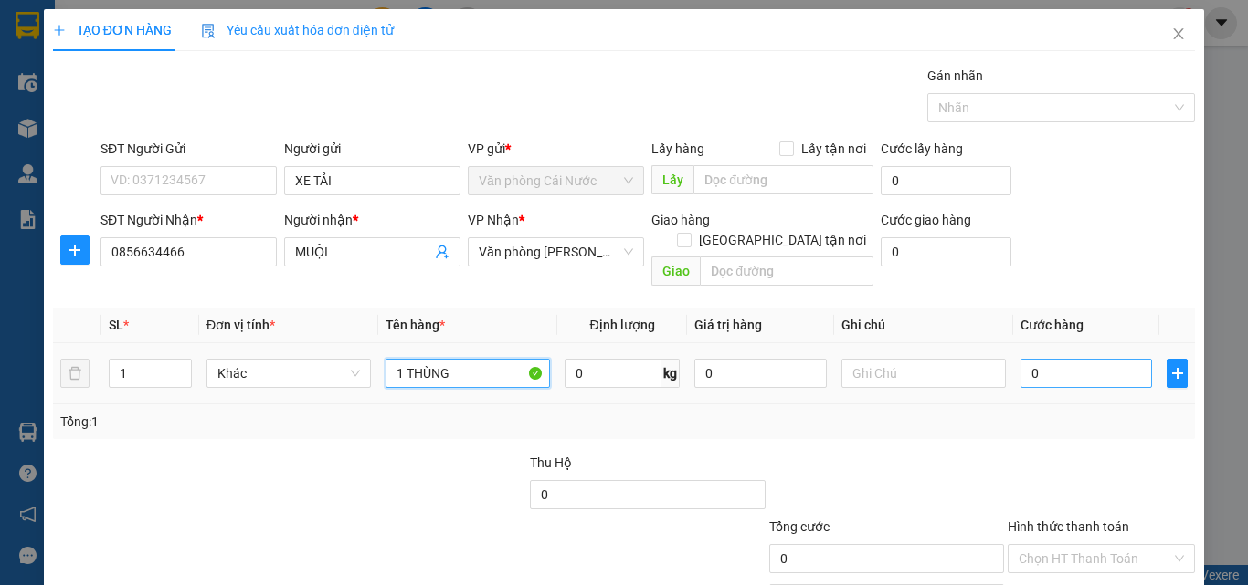
type input "1 THÙNG"
click at [1060, 359] on input "0" at bounding box center [1086, 373] width 132 height 29
type input "5"
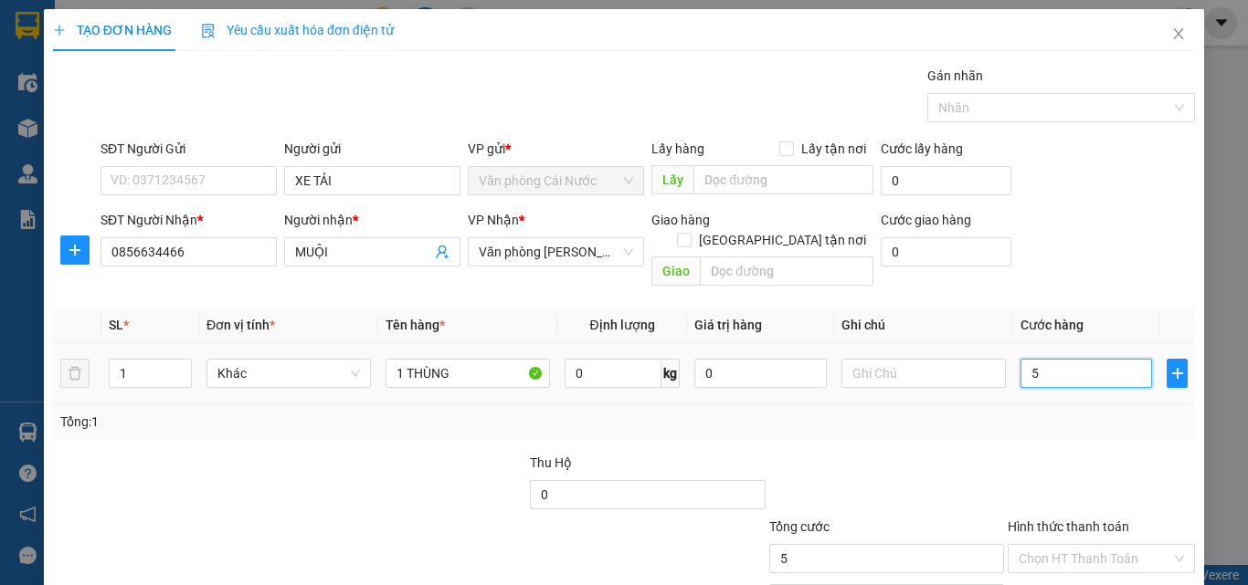
type input "50"
type input "50.000"
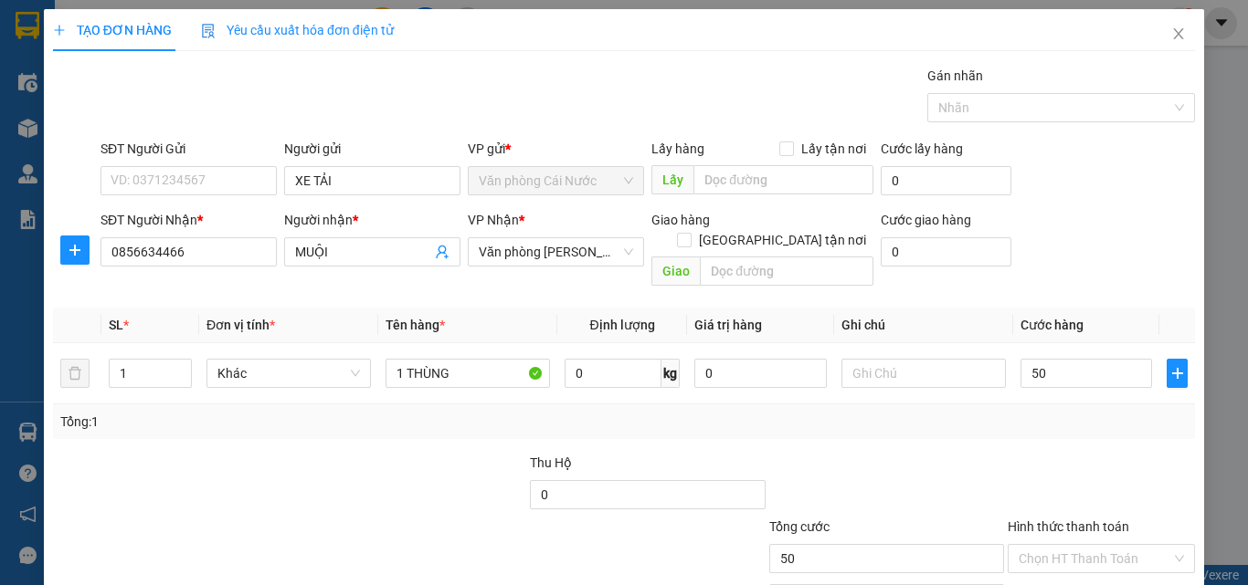
type input "50.000"
click at [1135, 418] on div "Tổng: 1" at bounding box center [624, 422] width 1142 height 35
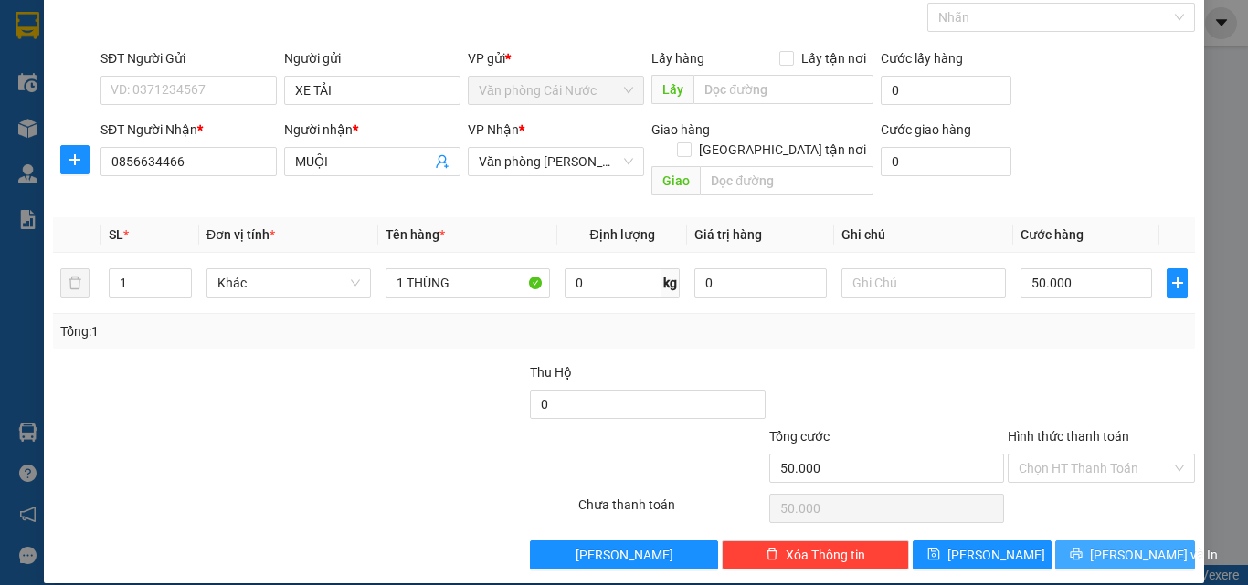
click at [1101, 545] on span "[PERSON_NAME] và In" at bounding box center [1154, 555] width 128 height 20
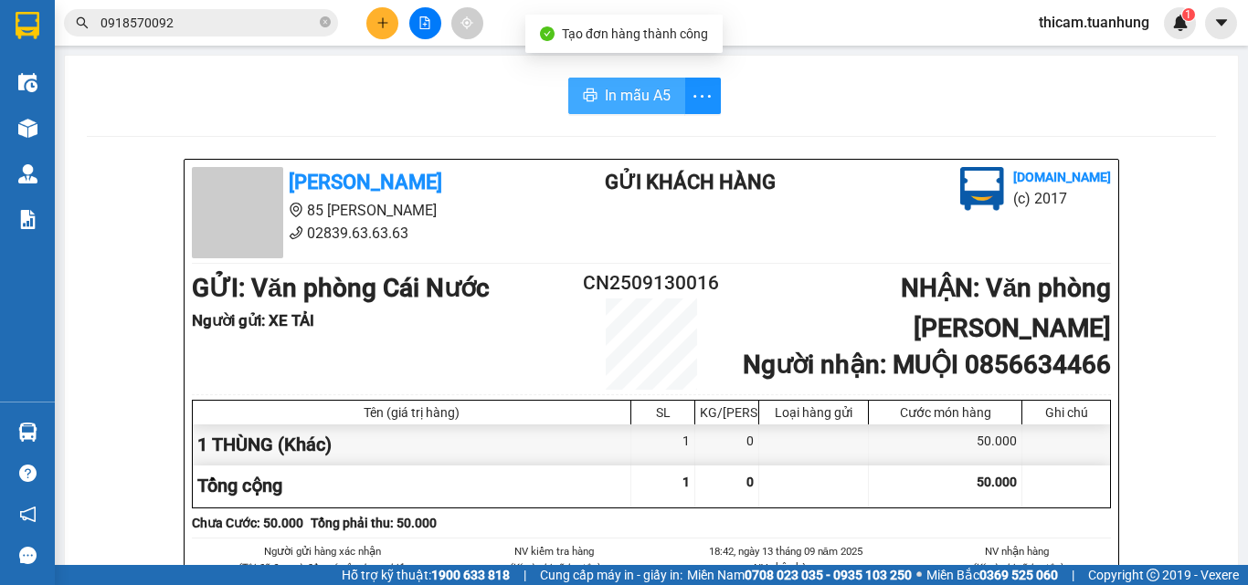
click at [630, 103] on span "In mẫu A5" at bounding box center [638, 95] width 66 height 23
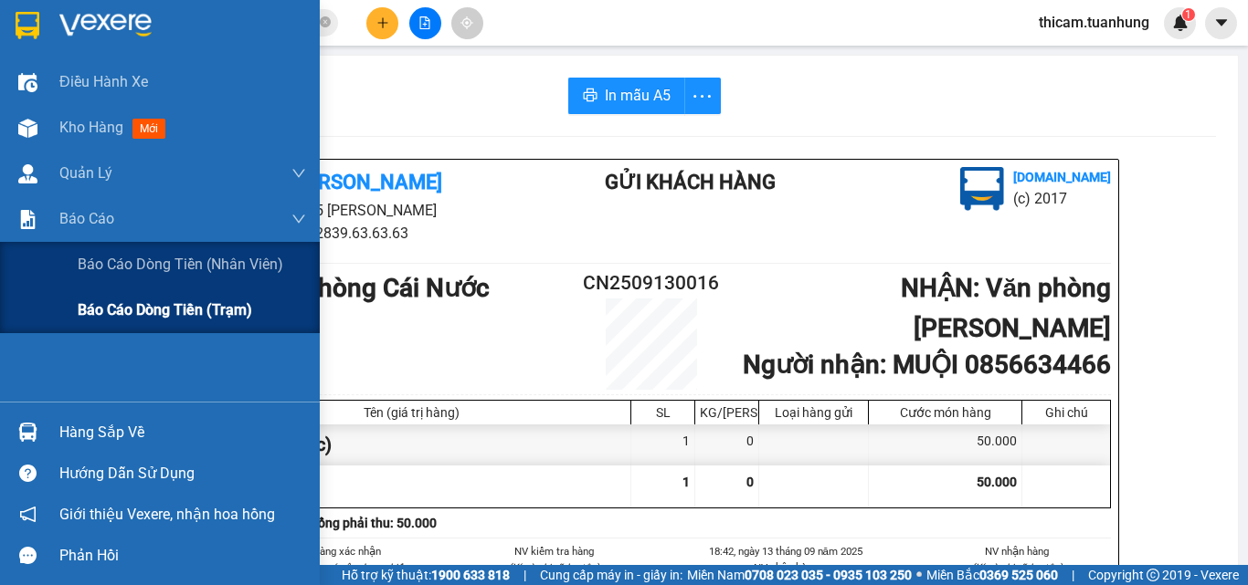
click at [88, 303] on span "Báo cáo dòng tiền (trạm)" at bounding box center [165, 310] width 174 height 23
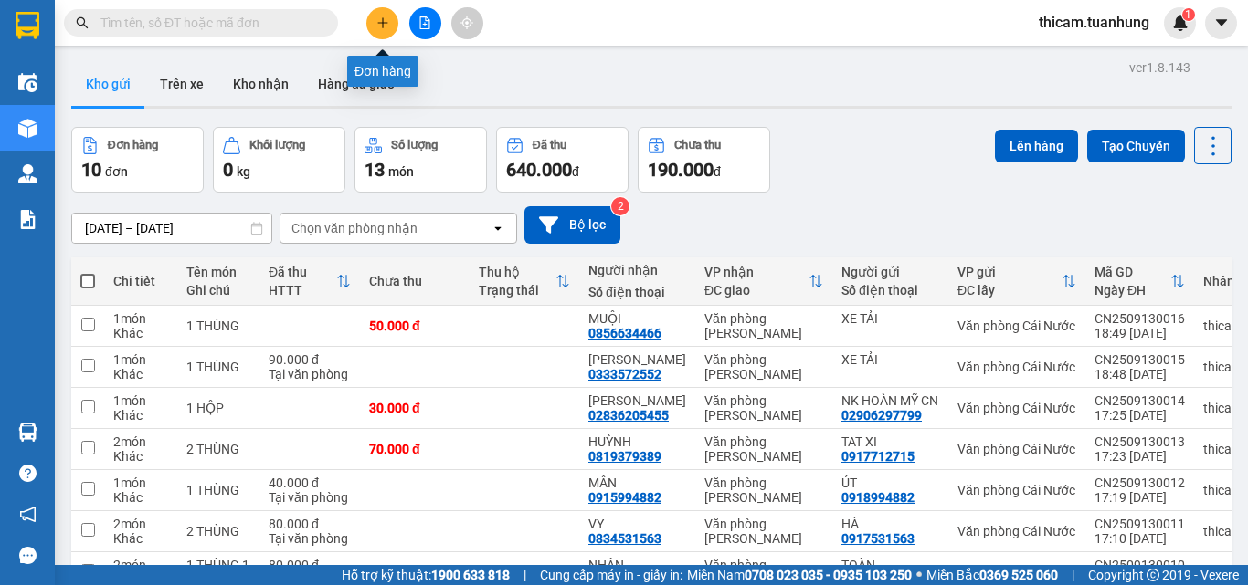
click at [389, 26] on button at bounding box center [382, 23] width 32 height 32
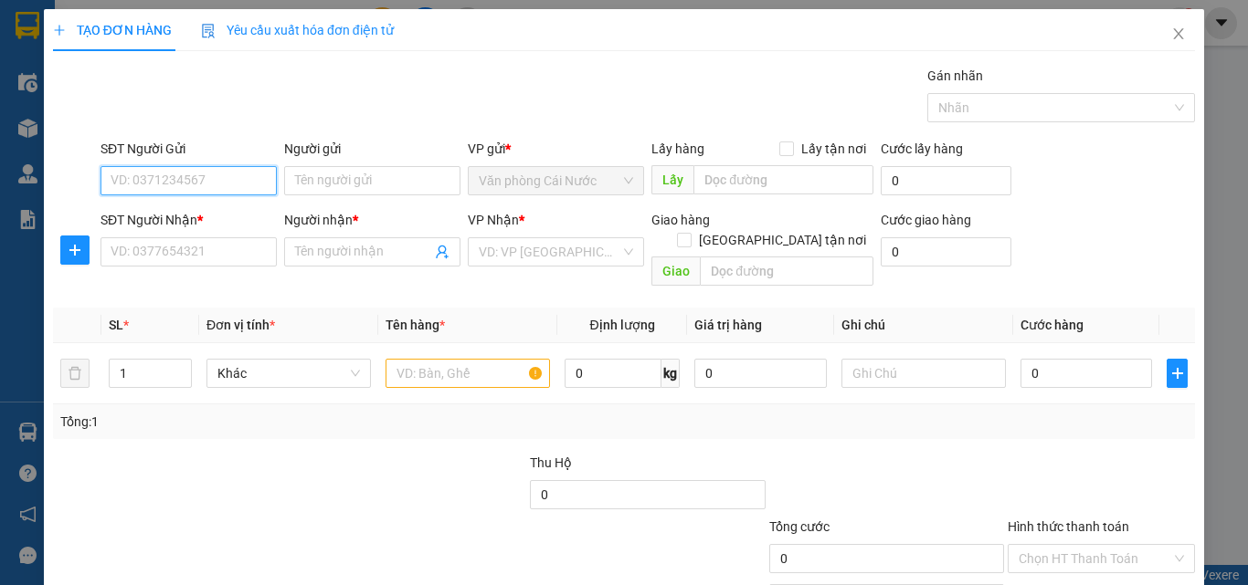
click at [213, 186] on input "SĐT Người Gửi" at bounding box center [188, 180] width 176 height 29
type input "0942729527"
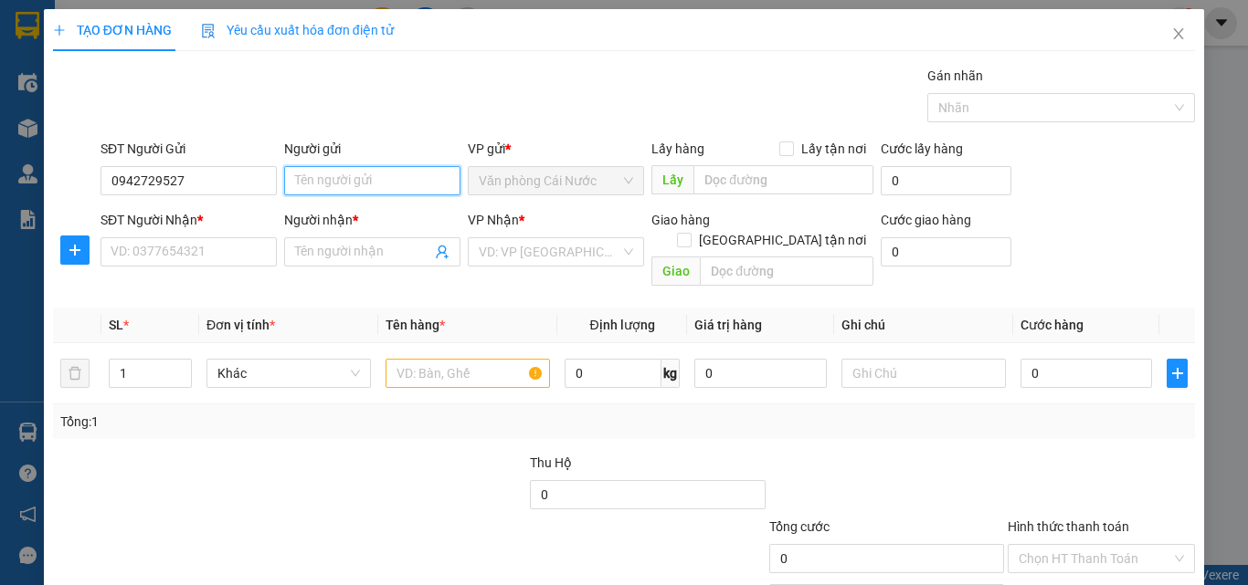
click at [340, 182] on input "Người gửi" at bounding box center [372, 180] width 176 height 29
type input "[PERSON_NAME]"
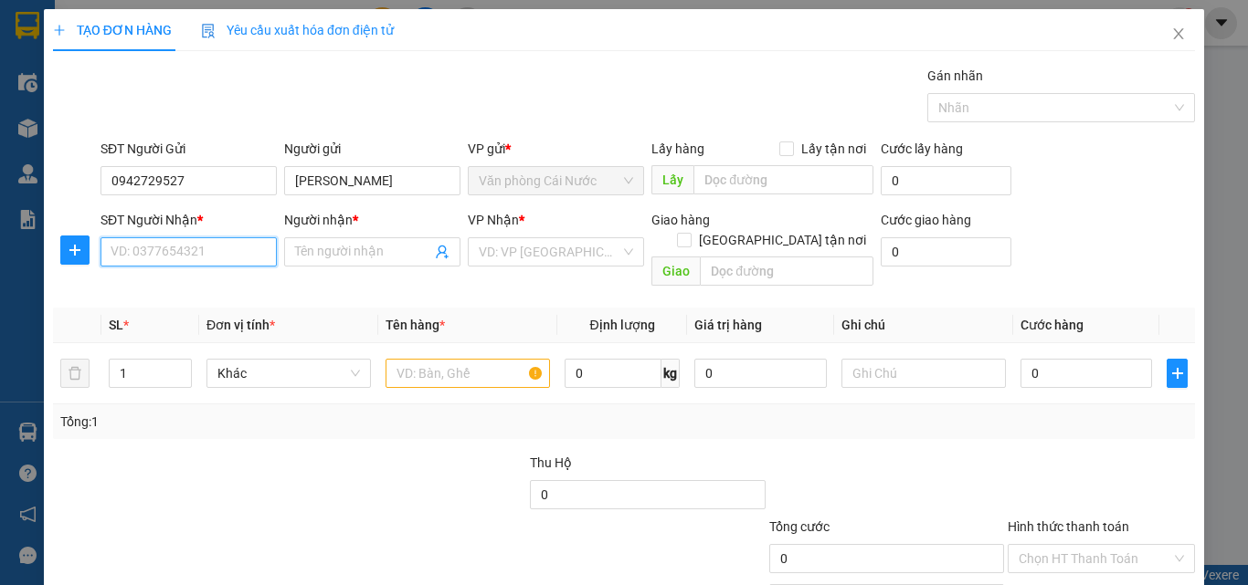
click at [187, 254] on input "SĐT Người Nhận *" at bounding box center [188, 251] width 176 height 29
type input "0942729527"
click at [343, 259] on input "Người nhận *" at bounding box center [363, 252] width 136 height 20
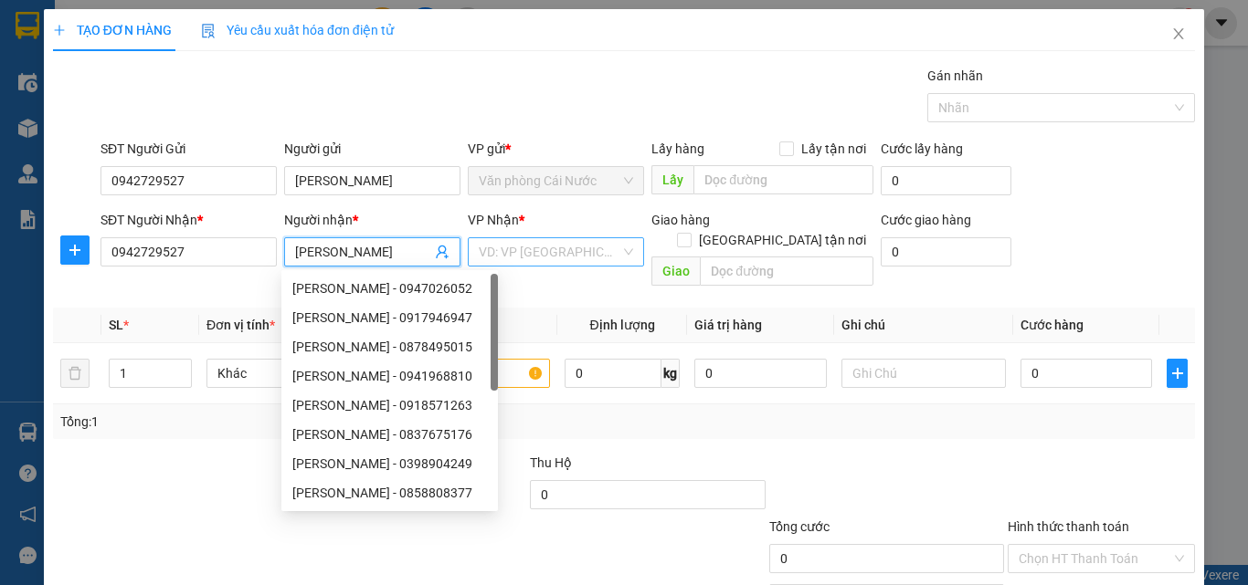
type input "[PERSON_NAME]"
click at [578, 257] on input "search" at bounding box center [550, 251] width 142 height 27
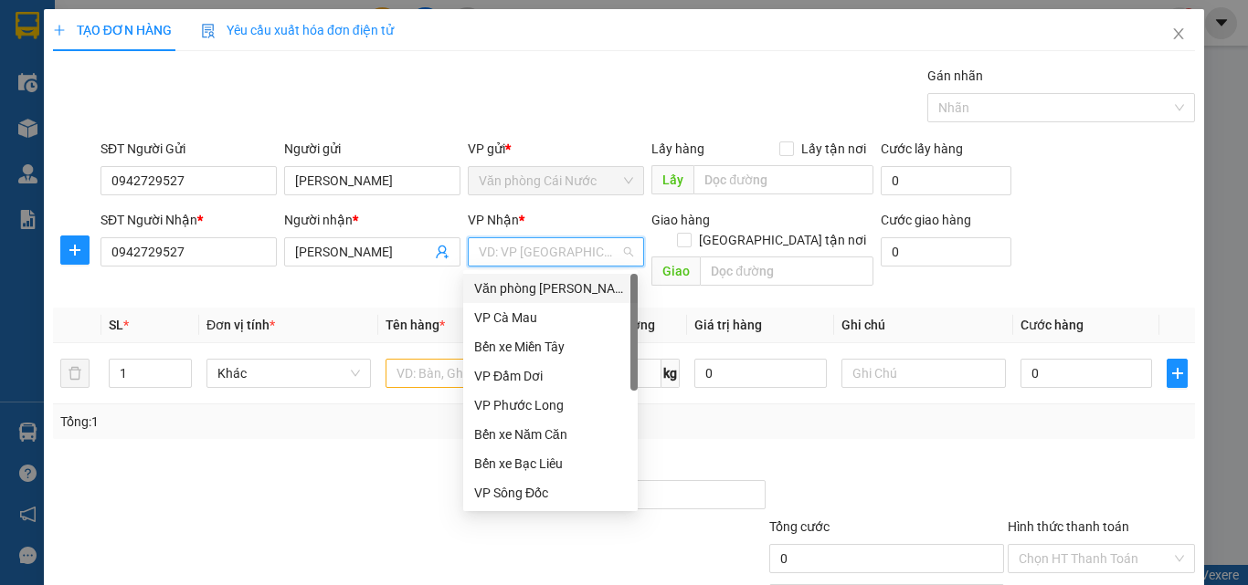
click at [580, 292] on div "Văn phòng [PERSON_NAME]" at bounding box center [550, 289] width 153 height 20
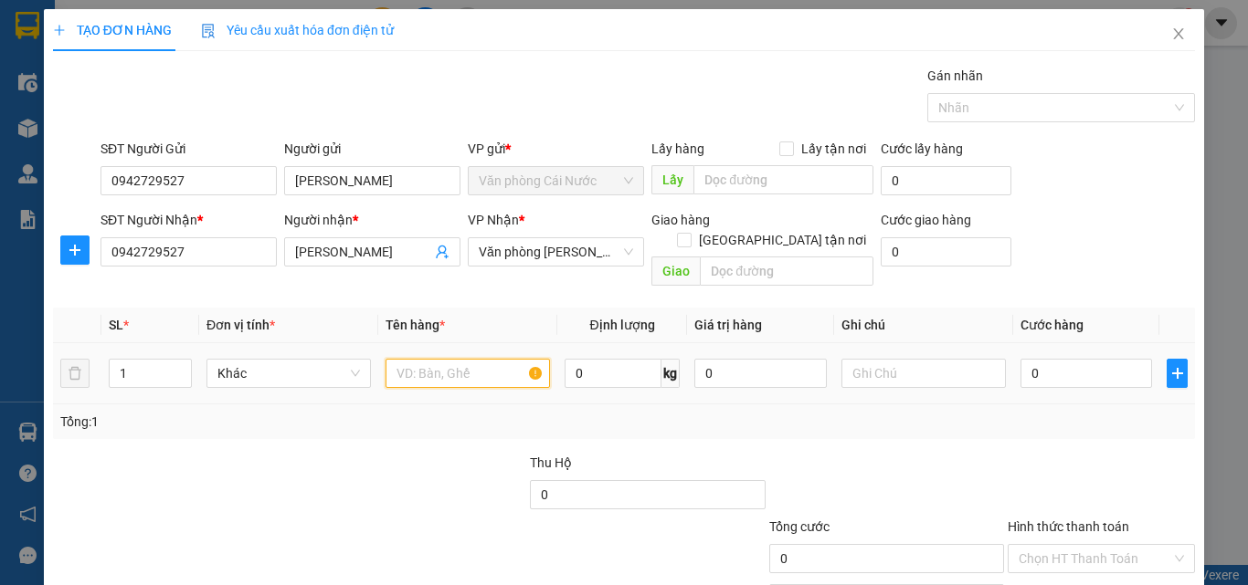
click at [414, 359] on input "text" at bounding box center [467, 373] width 164 height 29
type input "1 XE MÁY 69E1 357.46"
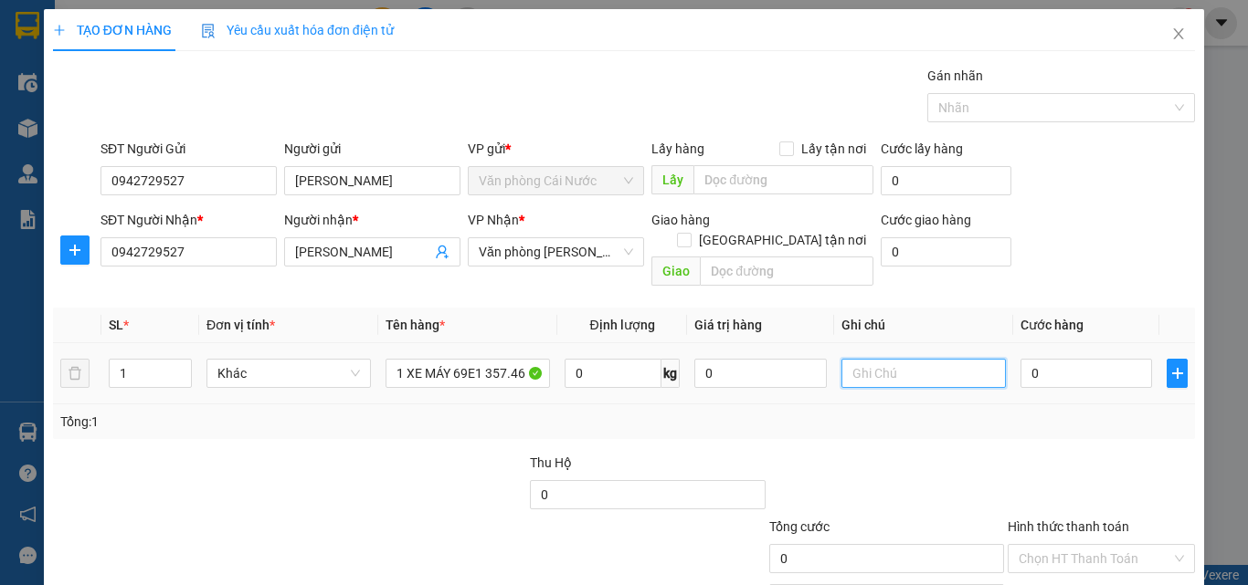
click at [929, 359] on input "text" at bounding box center [923, 373] width 164 height 29
type input "KHÁCH THEO XE"
click at [1082, 359] on input "0" at bounding box center [1086, 373] width 132 height 29
type input "3"
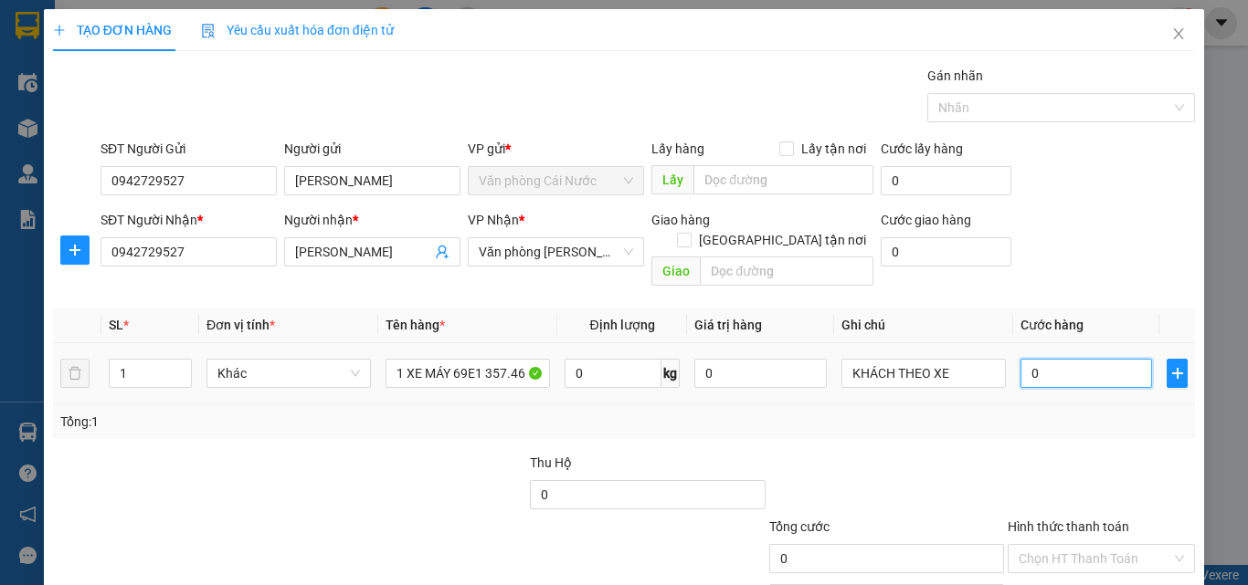
type input "3"
type input "30"
type input "300"
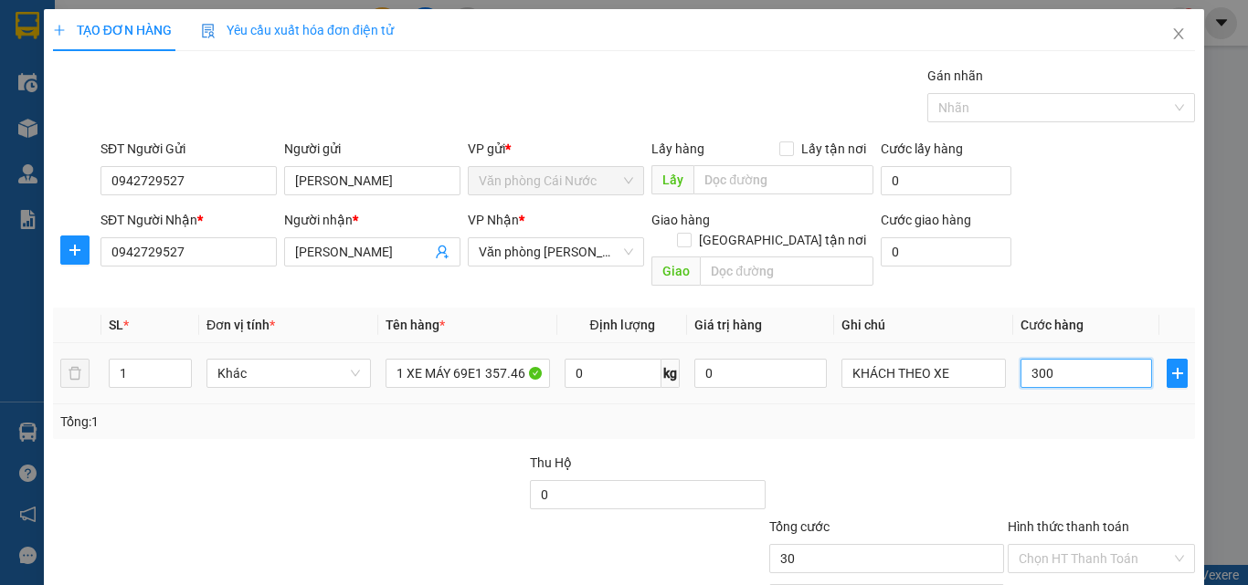
type input "300"
click at [1020, 367] on input "300" at bounding box center [1086, 373] width 132 height 29
type input "300.000"
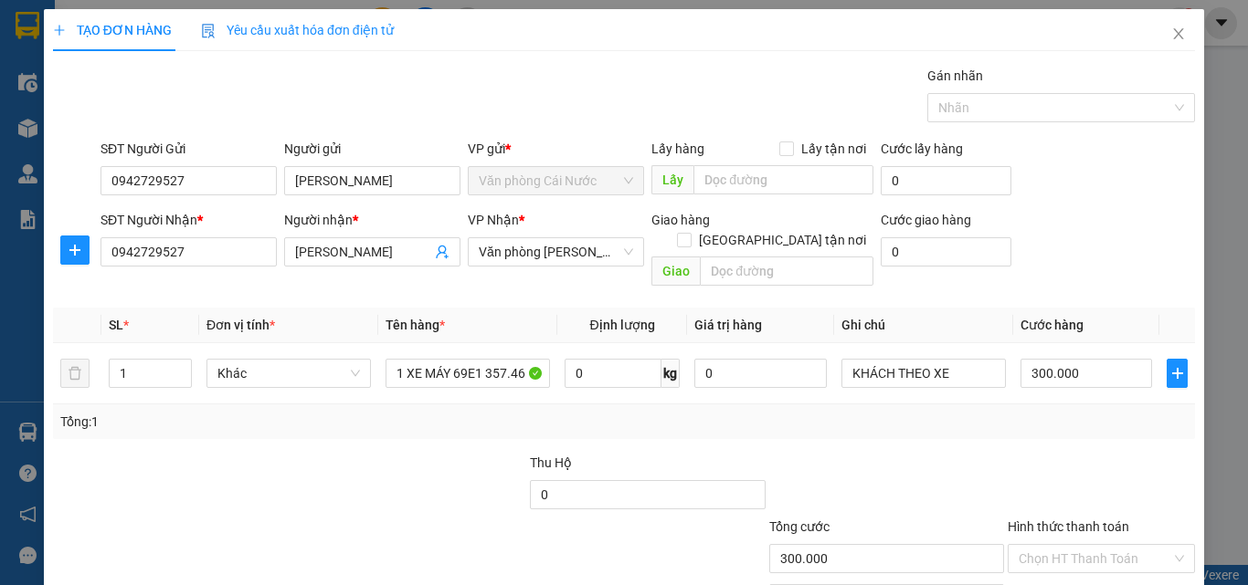
click at [1008, 412] on div "Tổng: 1" at bounding box center [623, 422] width 1127 height 20
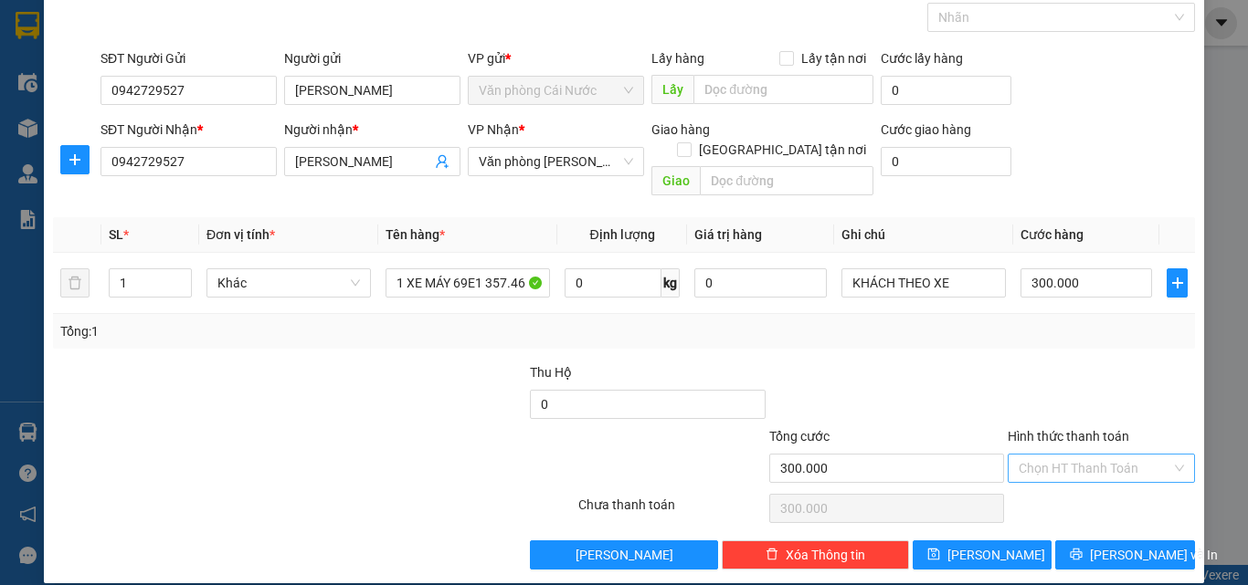
click at [1085, 455] on input "Hình thức thanh toán" at bounding box center [1094, 468] width 153 height 27
click at [1076, 488] on div "Tại văn phòng" at bounding box center [1090, 485] width 164 height 20
type input "0"
click at [1108, 545] on span "[PERSON_NAME] và In" at bounding box center [1154, 555] width 128 height 20
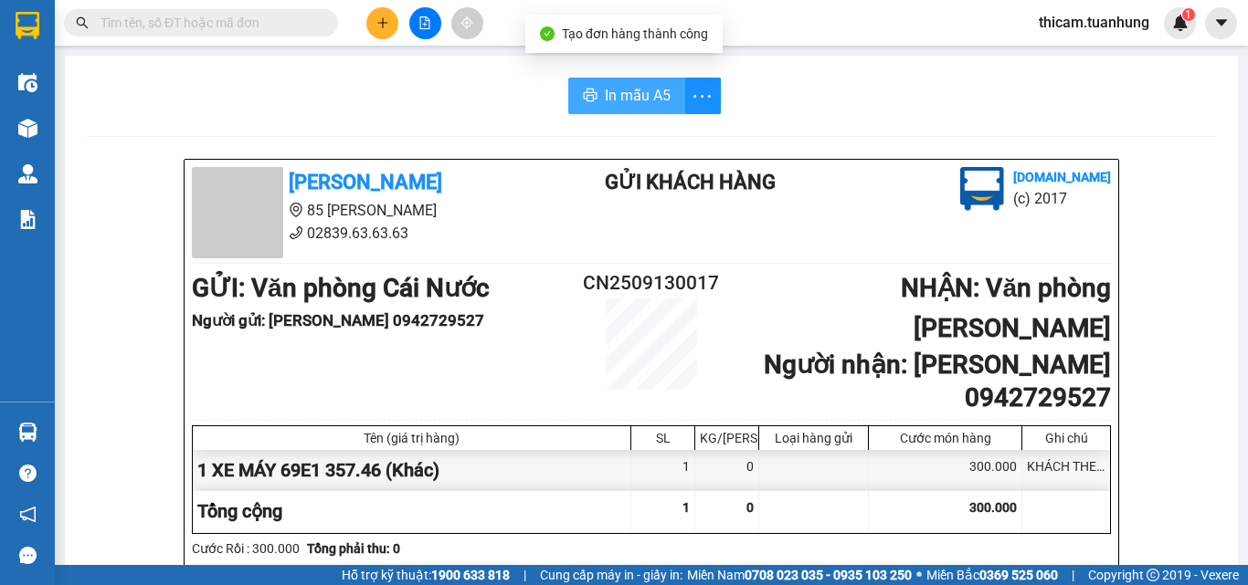
click at [642, 98] on span "In mẫu A5" at bounding box center [638, 95] width 66 height 23
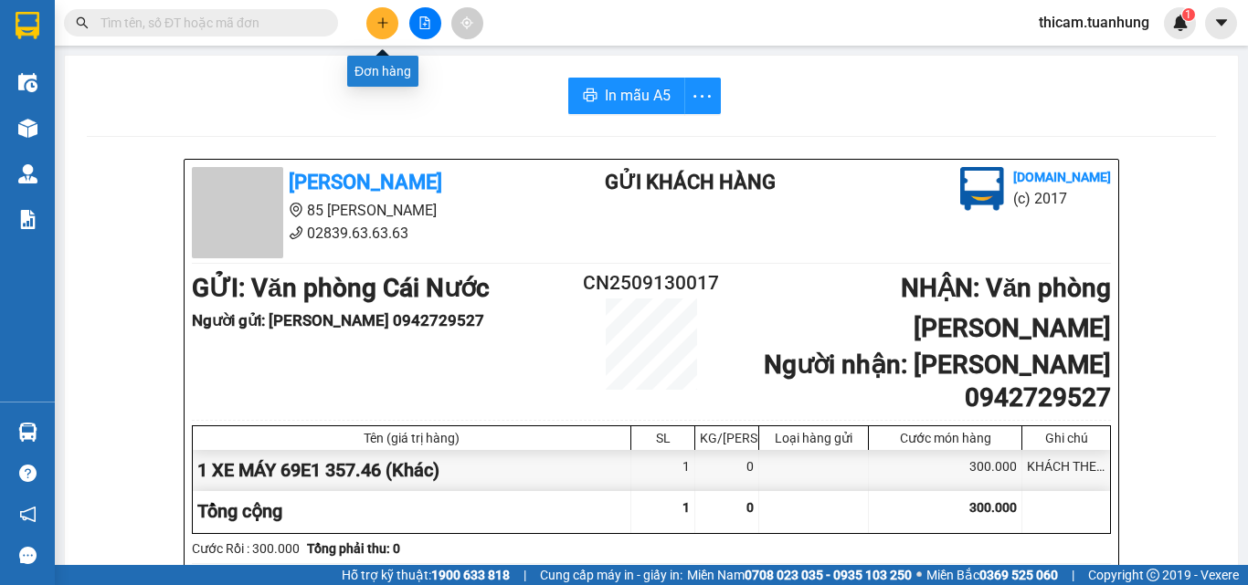
click at [385, 22] on icon "plus" at bounding box center [382, 22] width 13 height 13
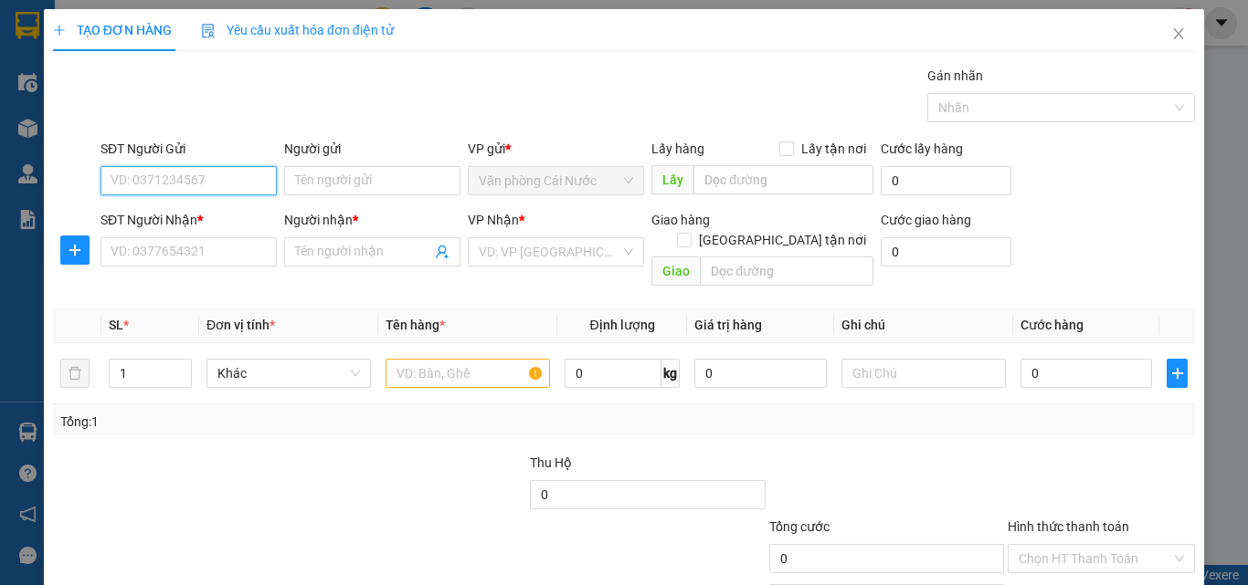
click at [166, 176] on input "SĐT Người Gửi" at bounding box center [188, 180] width 176 height 29
click at [152, 180] on input "SĐT Người Gửi" at bounding box center [188, 180] width 176 height 29
type input "0911596826"
click at [174, 212] on div "0911596826 - MỘNG" at bounding box center [187, 217] width 153 height 20
type input "MỘNG"
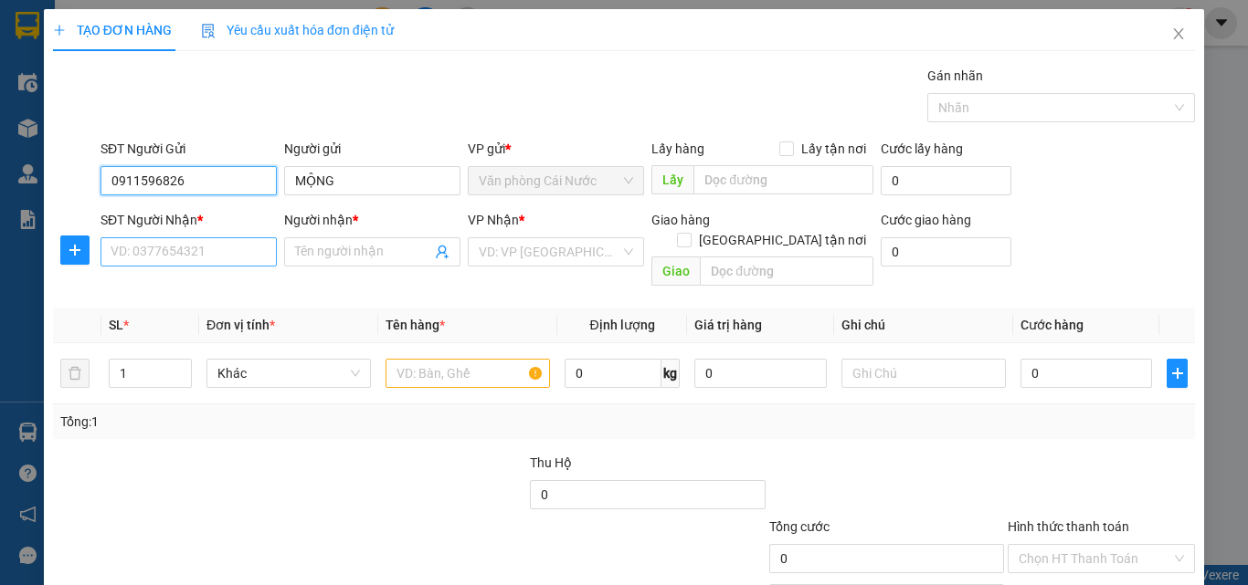
type input "0911596826"
click at [172, 250] on input "SĐT Người Nhận *" at bounding box center [188, 251] width 176 height 29
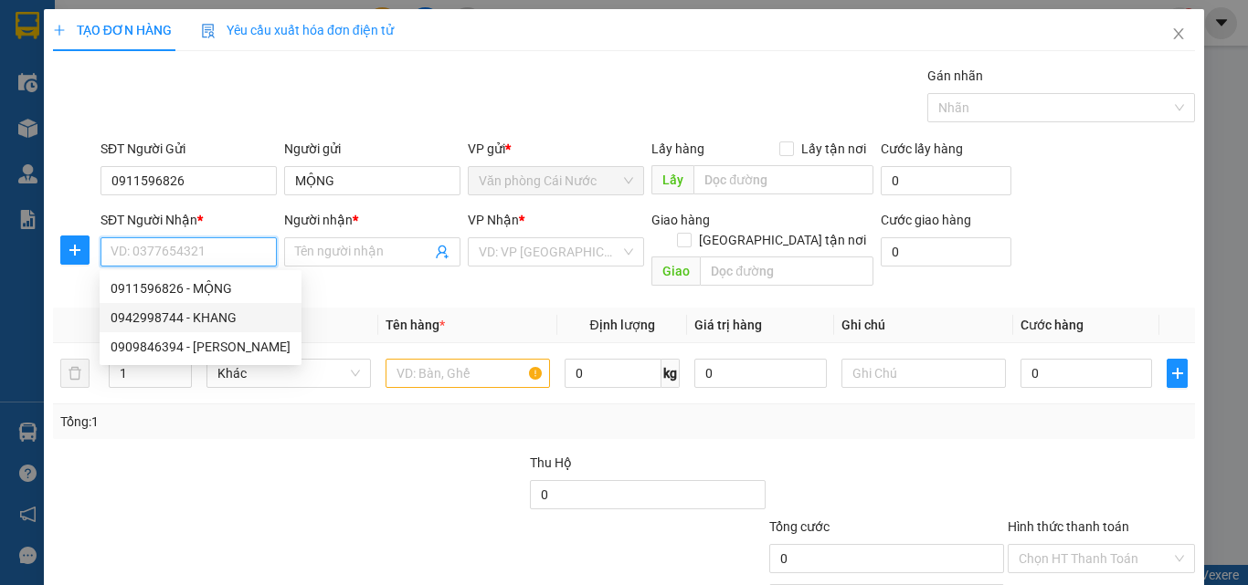
click at [207, 317] on div "0942998744 - KHANG" at bounding box center [201, 318] width 180 height 20
type input "0942998744"
type input "KHANG"
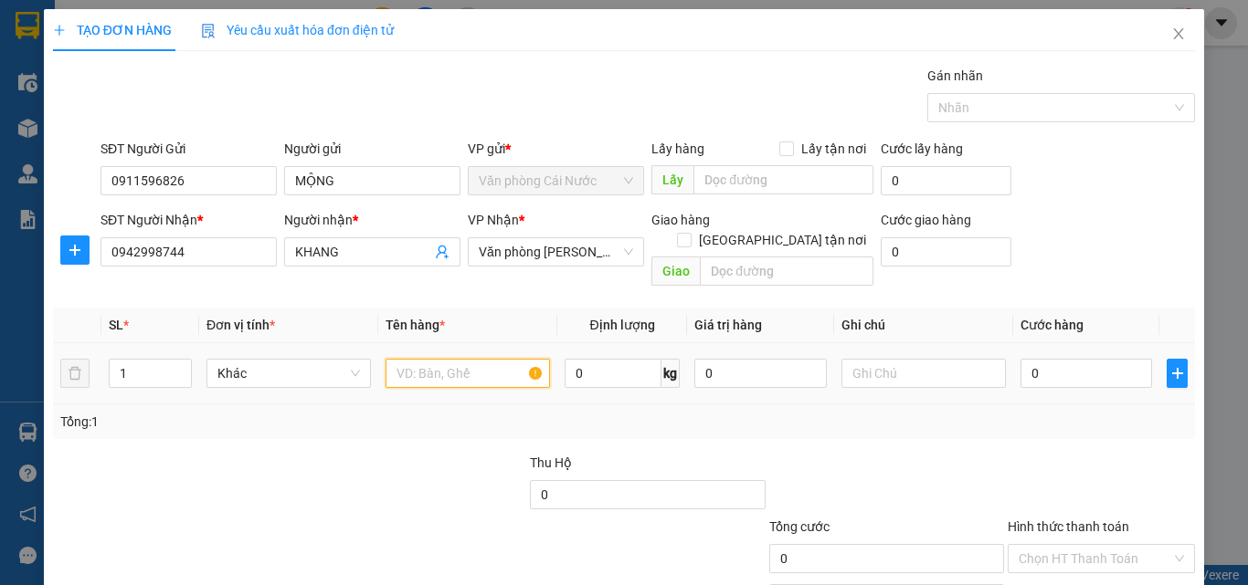
click at [427, 359] on input "text" at bounding box center [467, 373] width 164 height 29
type input "1 BỌC ĐEN"
click at [1044, 359] on input "0" at bounding box center [1086, 373] width 132 height 29
type input "5"
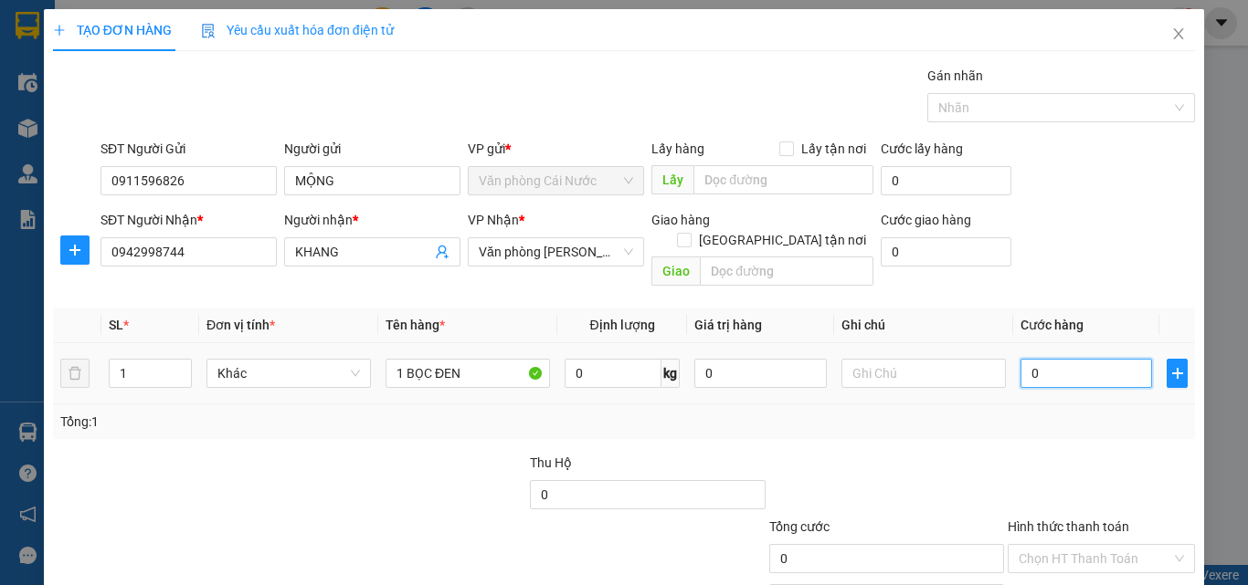
type input "5"
type input "50"
type input "50.000"
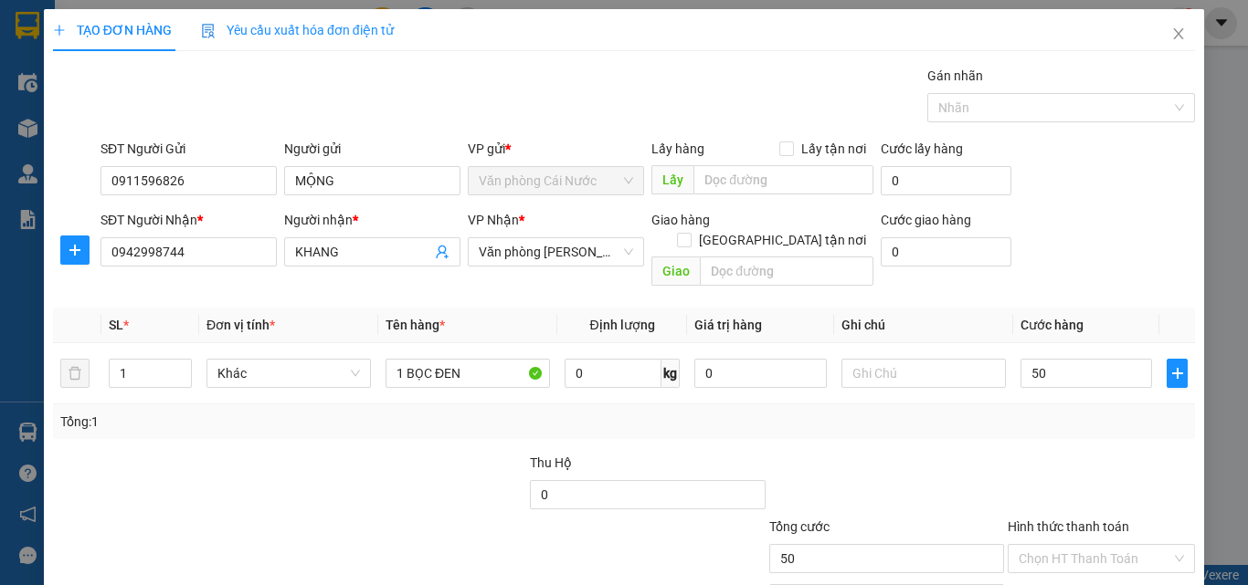
type input "50.000"
click at [1055, 457] on div at bounding box center [1101, 485] width 191 height 64
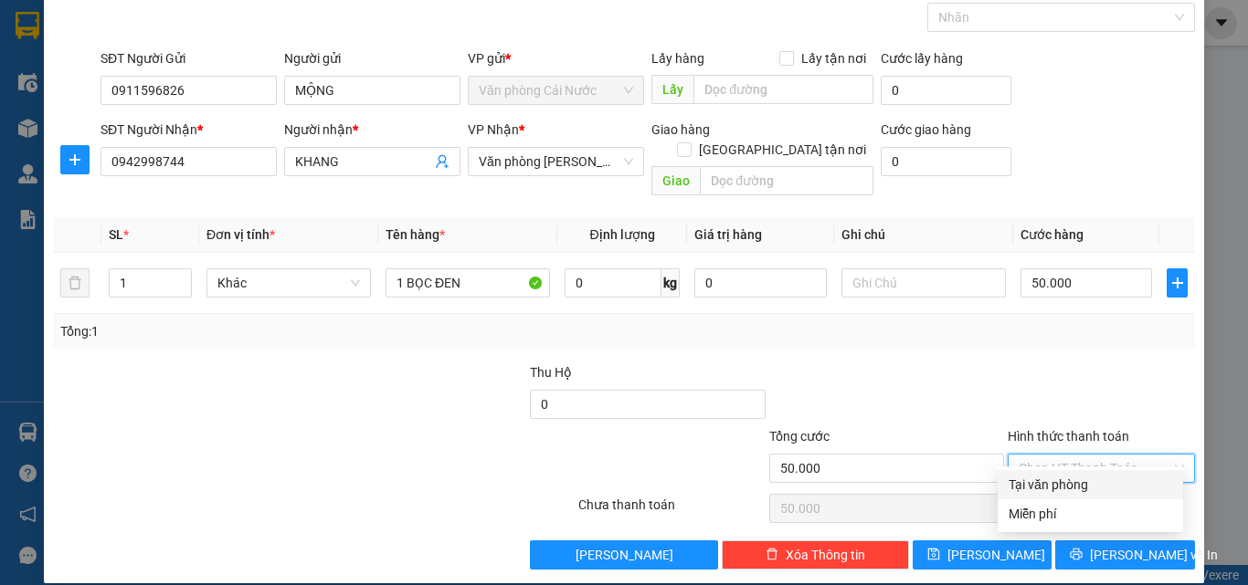
click at [1063, 455] on input "Hình thức thanh toán" at bounding box center [1094, 468] width 153 height 27
click at [1064, 476] on div "Tại văn phòng" at bounding box center [1090, 485] width 164 height 20
type input "0"
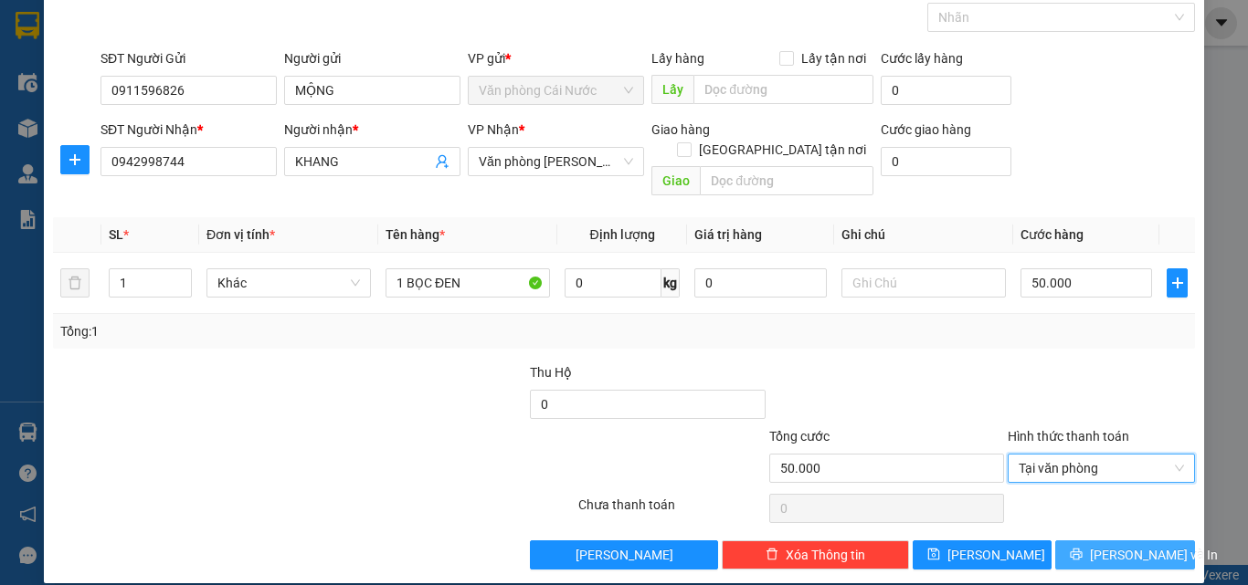
click at [1103, 545] on span "[PERSON_NAME] và In" at bounding box center [1154, 555] width 128 height 20
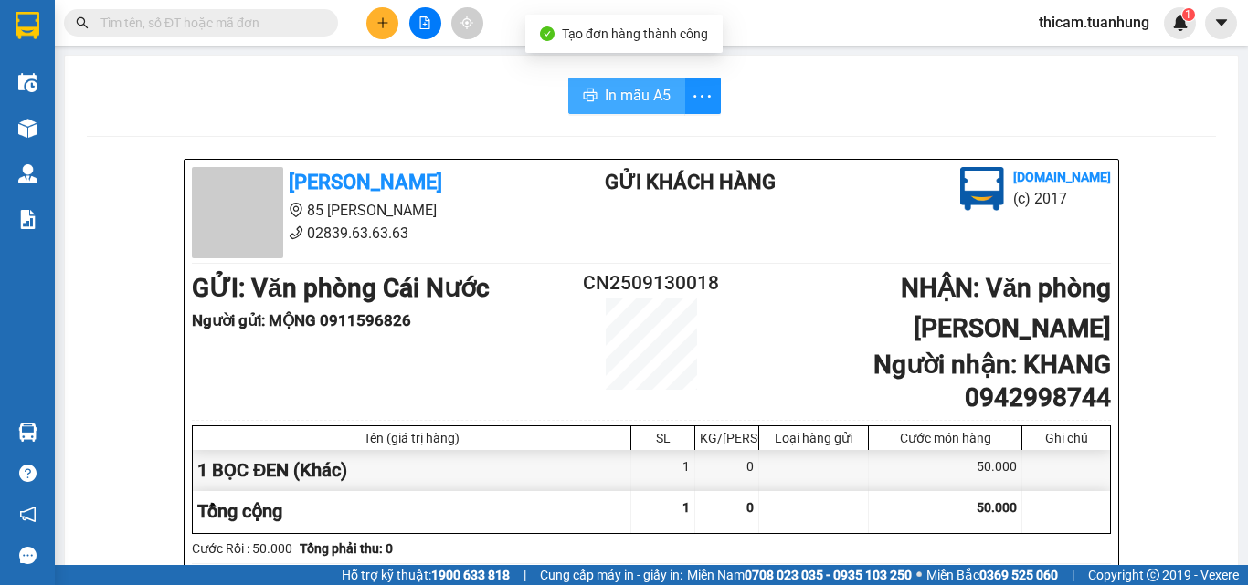
click at [632, 101] on span "In mẫu A5" at bounding box center [638, 95] width 66 height 23
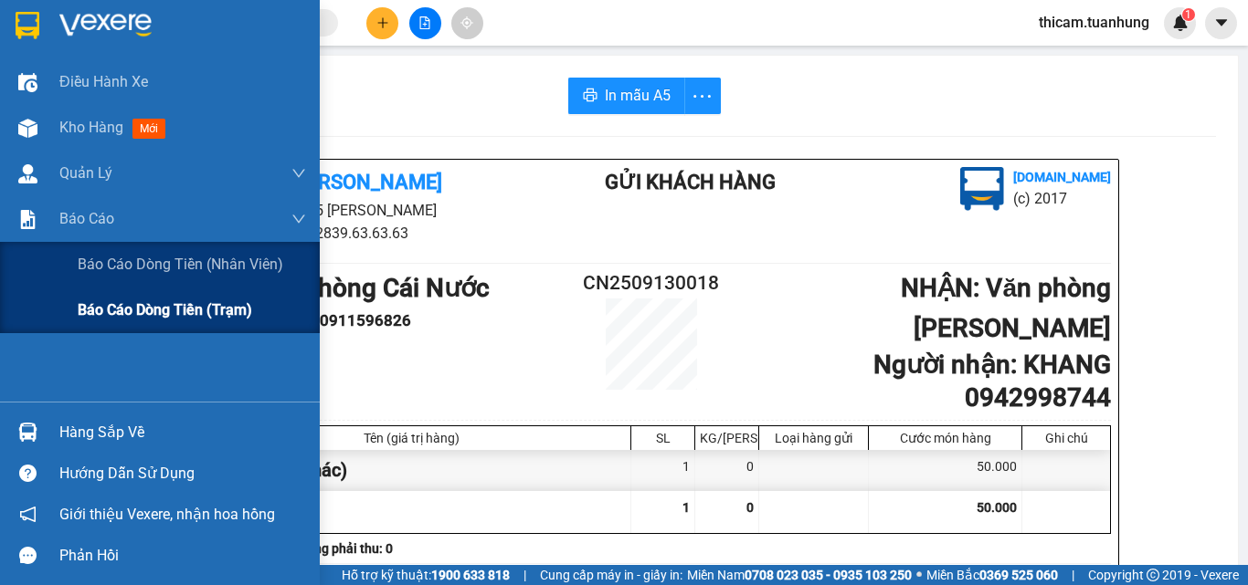
click at [103, 311] on span "Báo cáo dòng tiền (trạm)" at bounding box center [165, 310] width 174 height 23
